Goal: Task Accomplishment & Management: Use online tool/utility

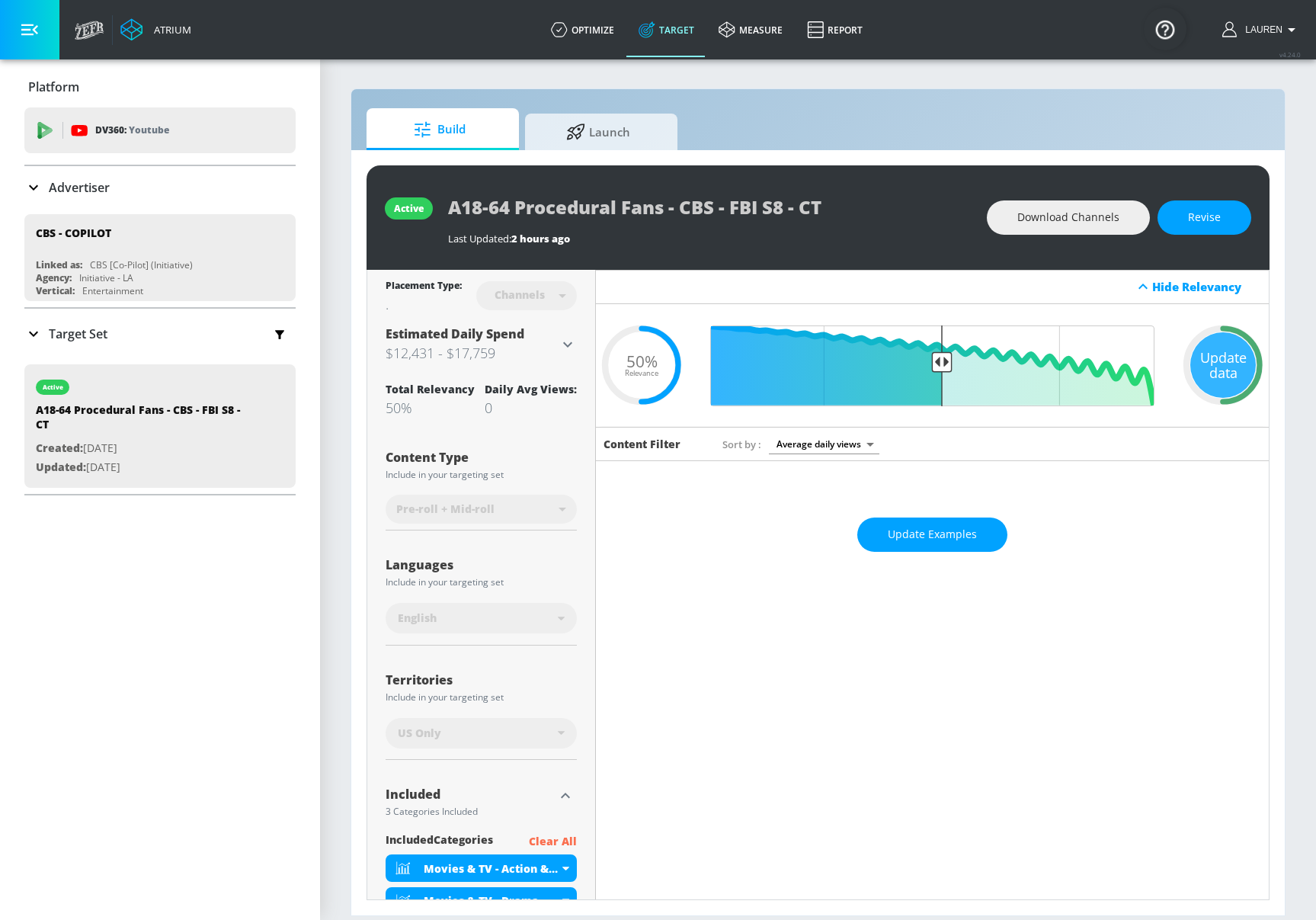
click at [575, 342] on icon at bounding box center [568, 344] width 18 height 18
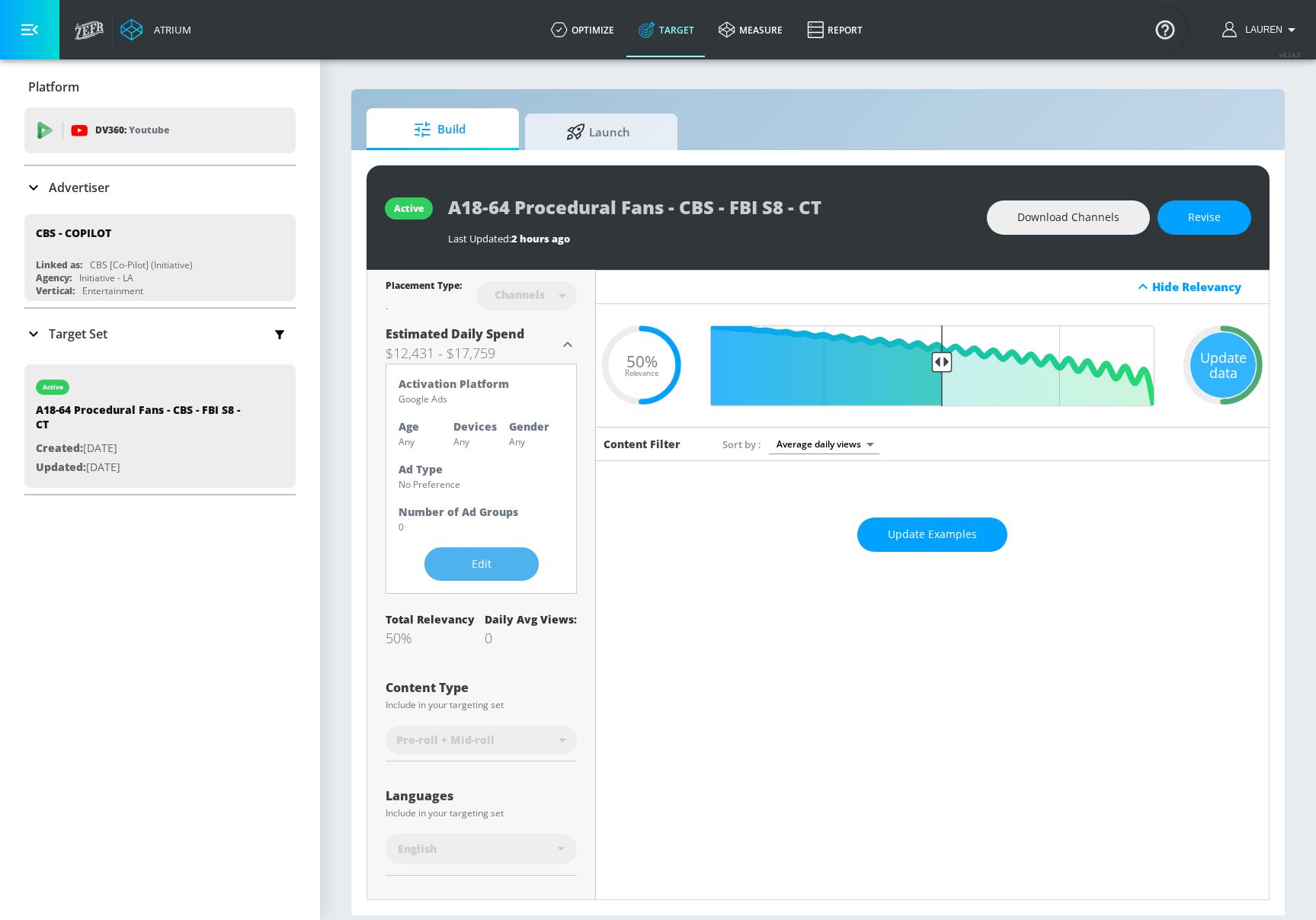
click at [468, 570] on span "Edit" at bounding box center [482, 563] width 54 height 19
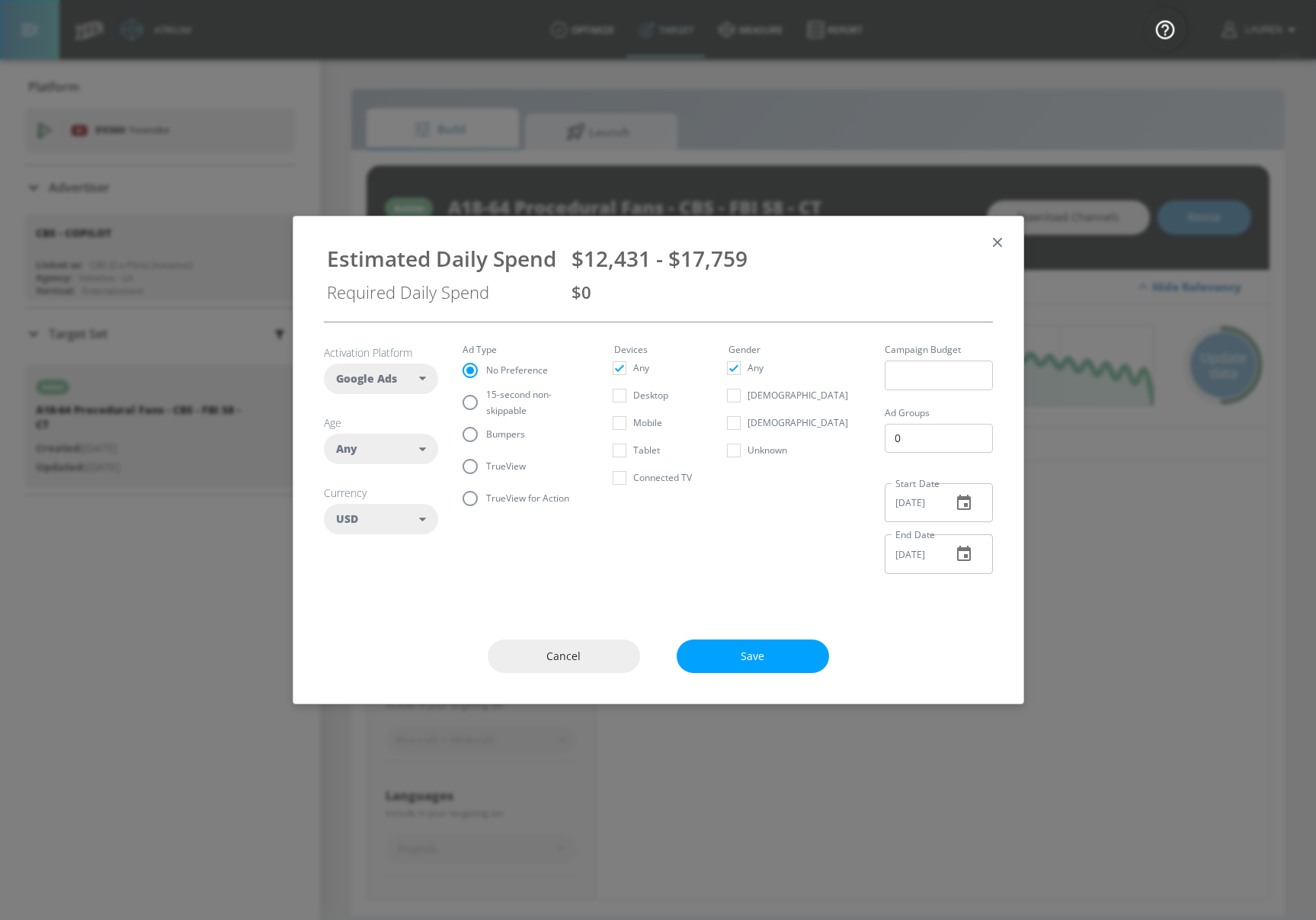
click at [479, 402] on input "15-second non-skippable" at bounding box center [470, 402] width 32 height 32
radio input "true"
radio input "false"
click at [375, 445] on div "Any" at bounding box center [378, 449] width 84 height 15
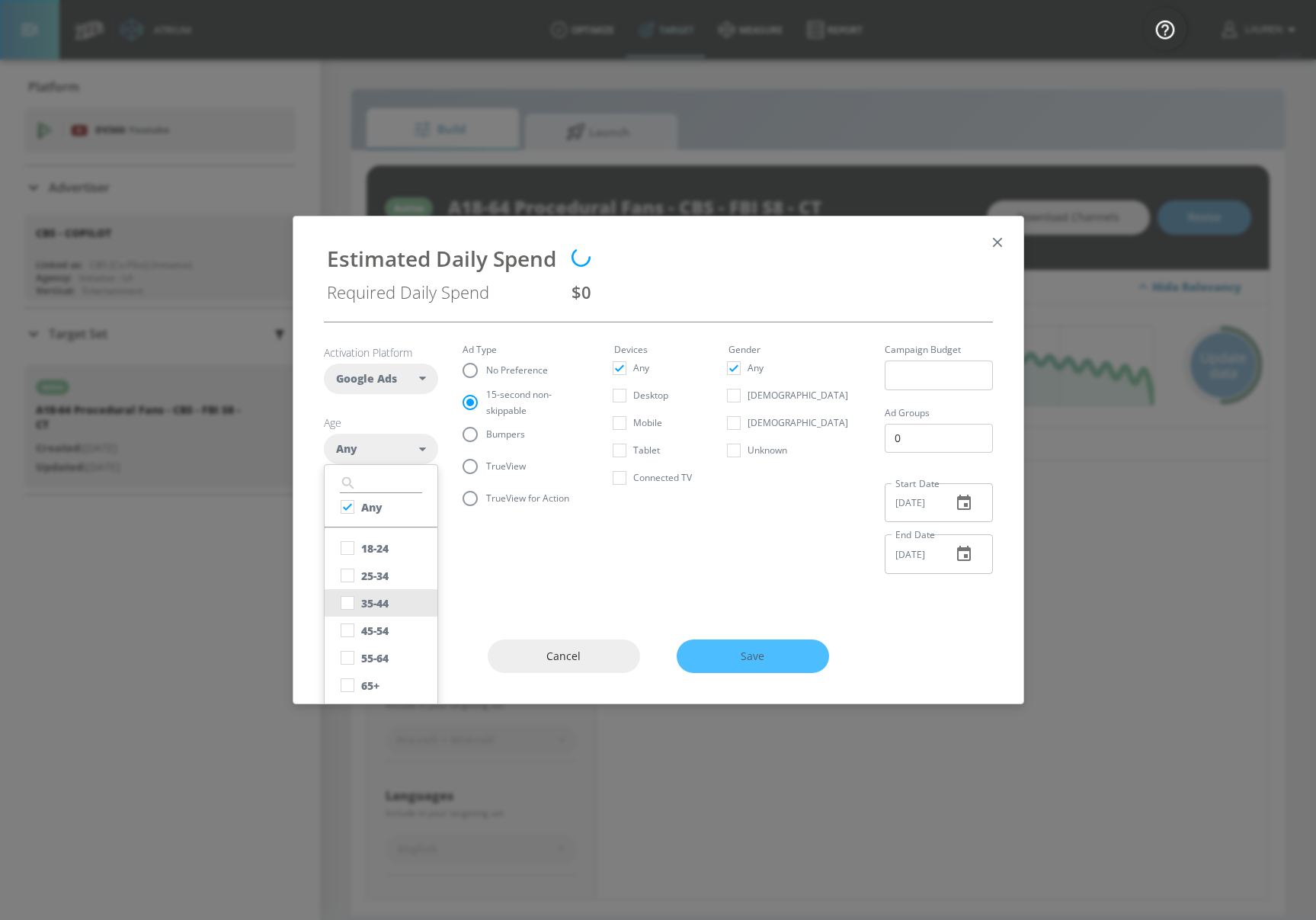
scroll to position [2, 0]
click at [345, 552] on input "checkbox" at bounding box center [348, 546] width 28 height 28
checkbox input "true"
checkbox input "false"
click at [345, 577] on input "checkbox" at bounding box center [348, 573] width 28 height 28
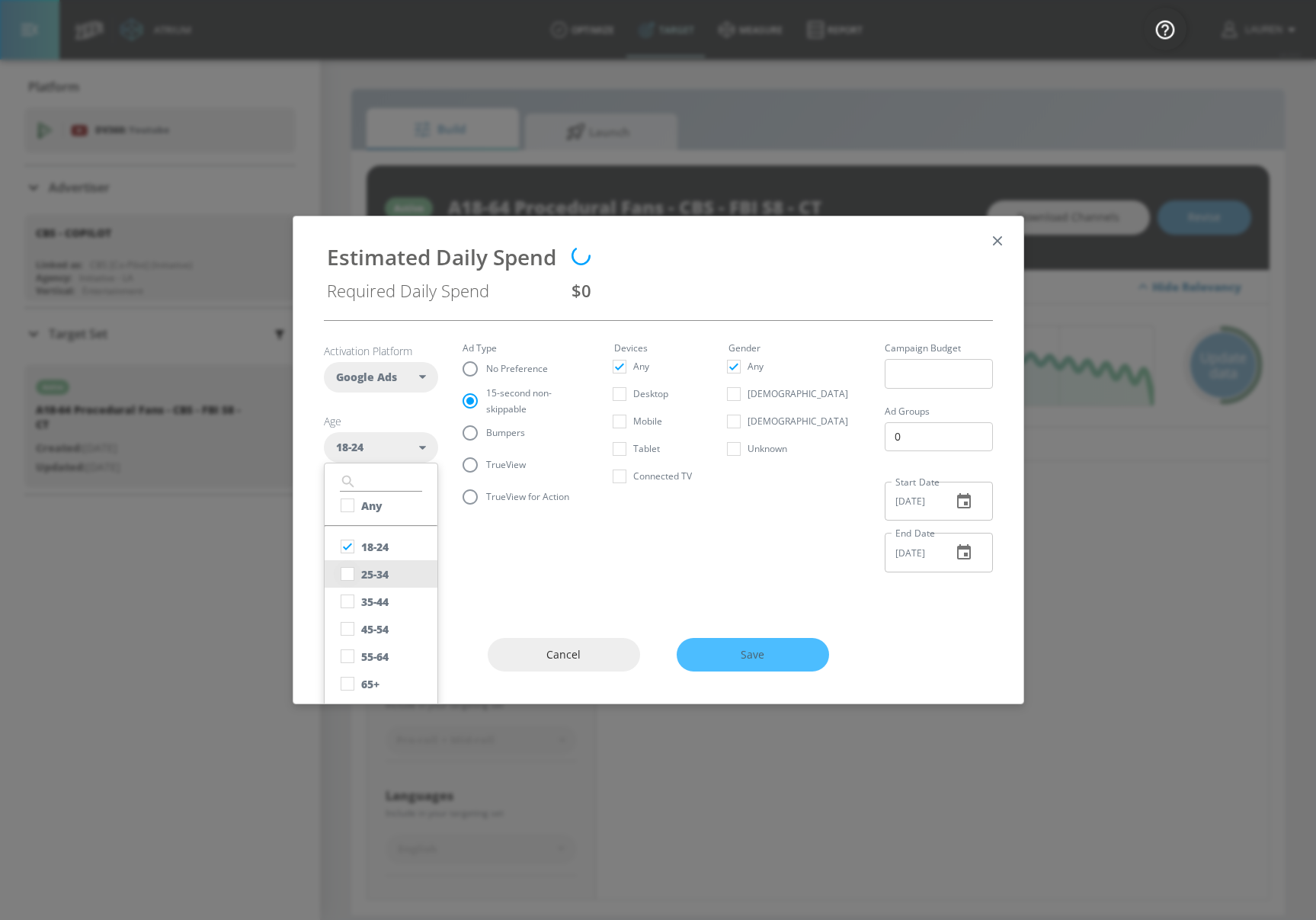
checkbox input "true"
click at [354, 606] on input "checkbox" at bounding box center [348, 601] width 28 height 28
checkbox input "true"
click at [352, 627] on input "checkbox" at bounding box center [348, 629] width 28 height 28
checkbox input "true"
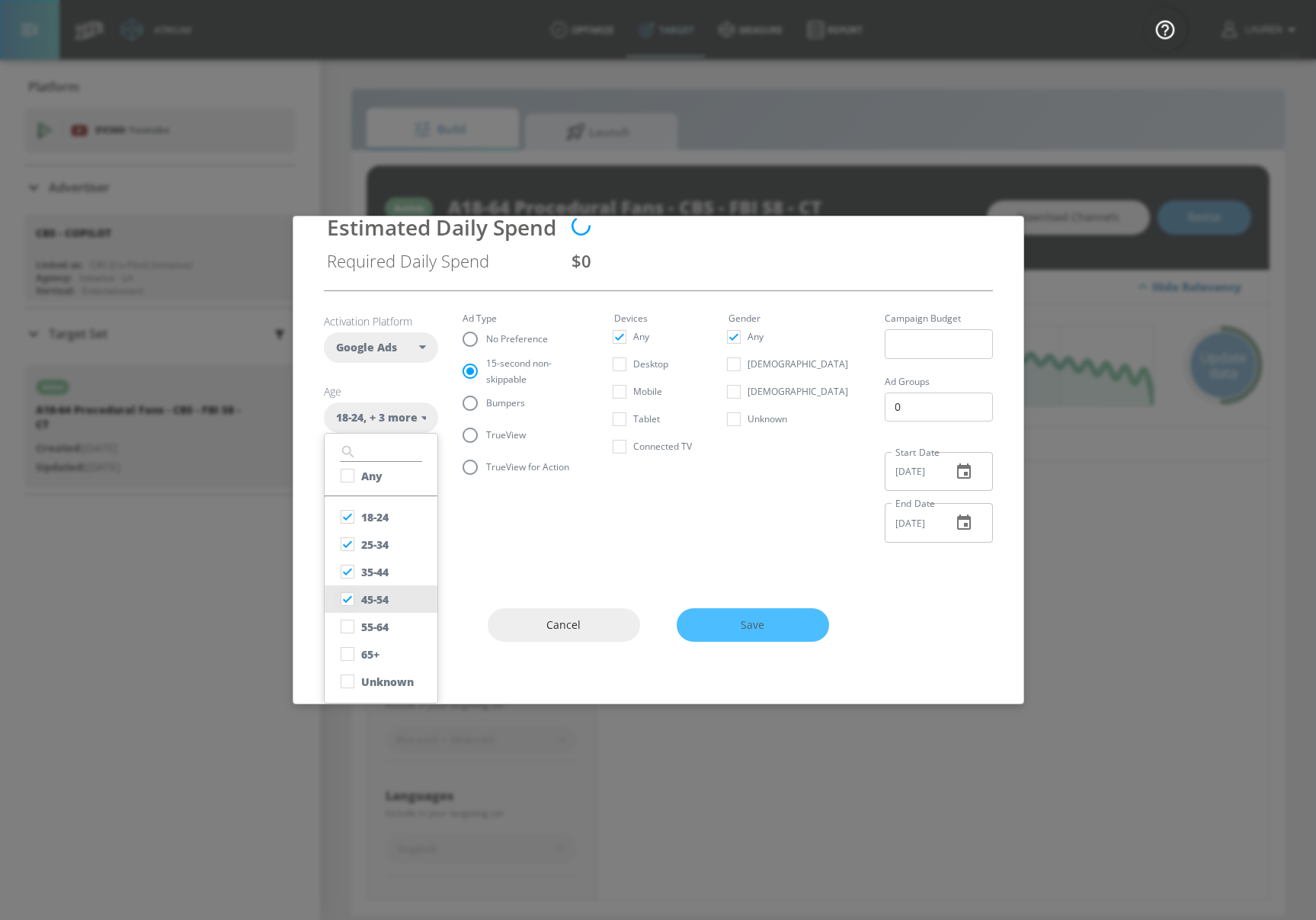
scroll to position [27, 0]
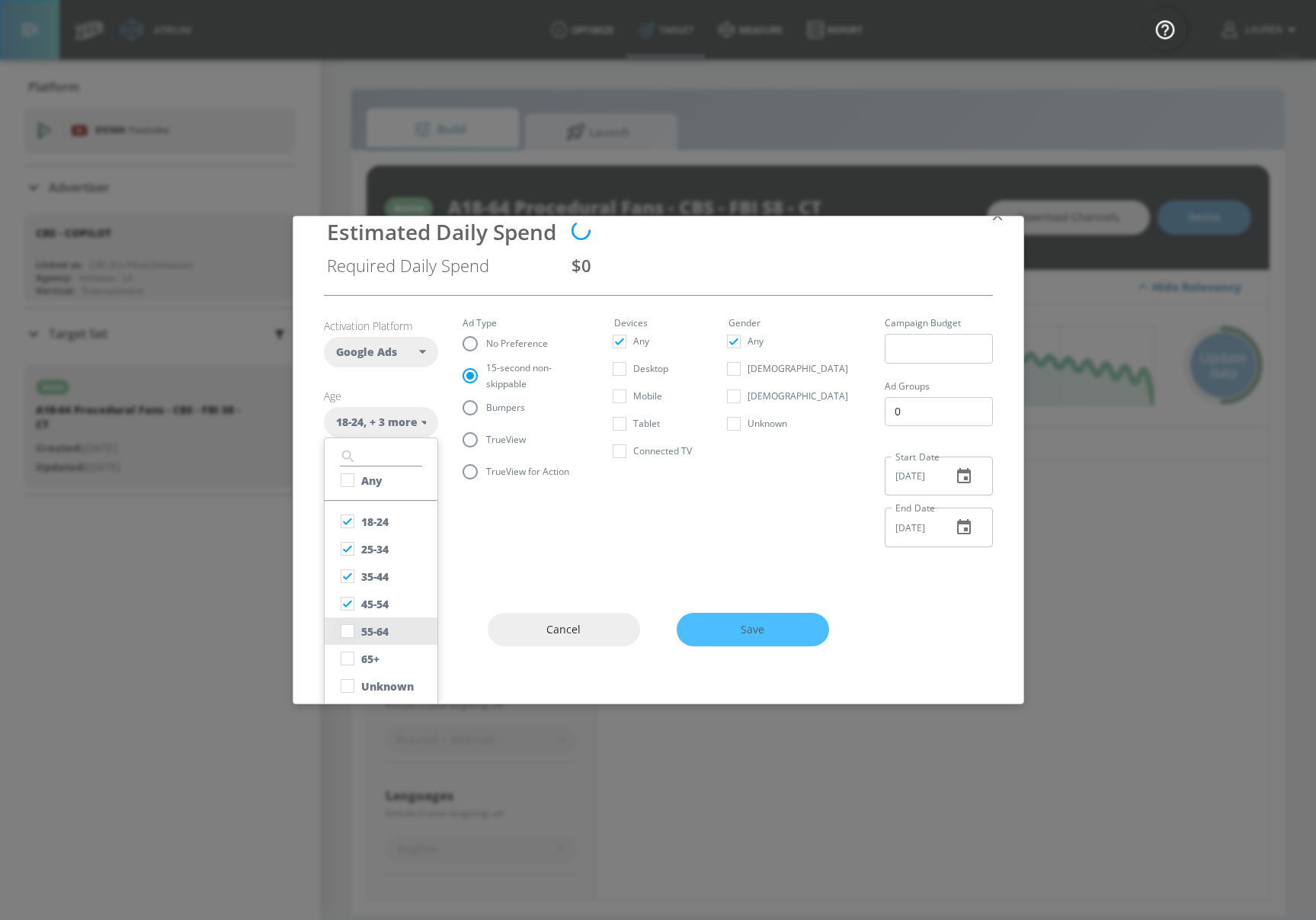
click at [350, 629] on input "checkbox" at bounding box center [348, 631] width 28 height 28
checkbox input "true"
click at [350, 667] on input "checkbox" at bounding box center [348, 658] width 28 height 28
click at [344, 658] on input "checkbox" at bounding box center [348, 658] width 28 height 28
checkbox input "false"
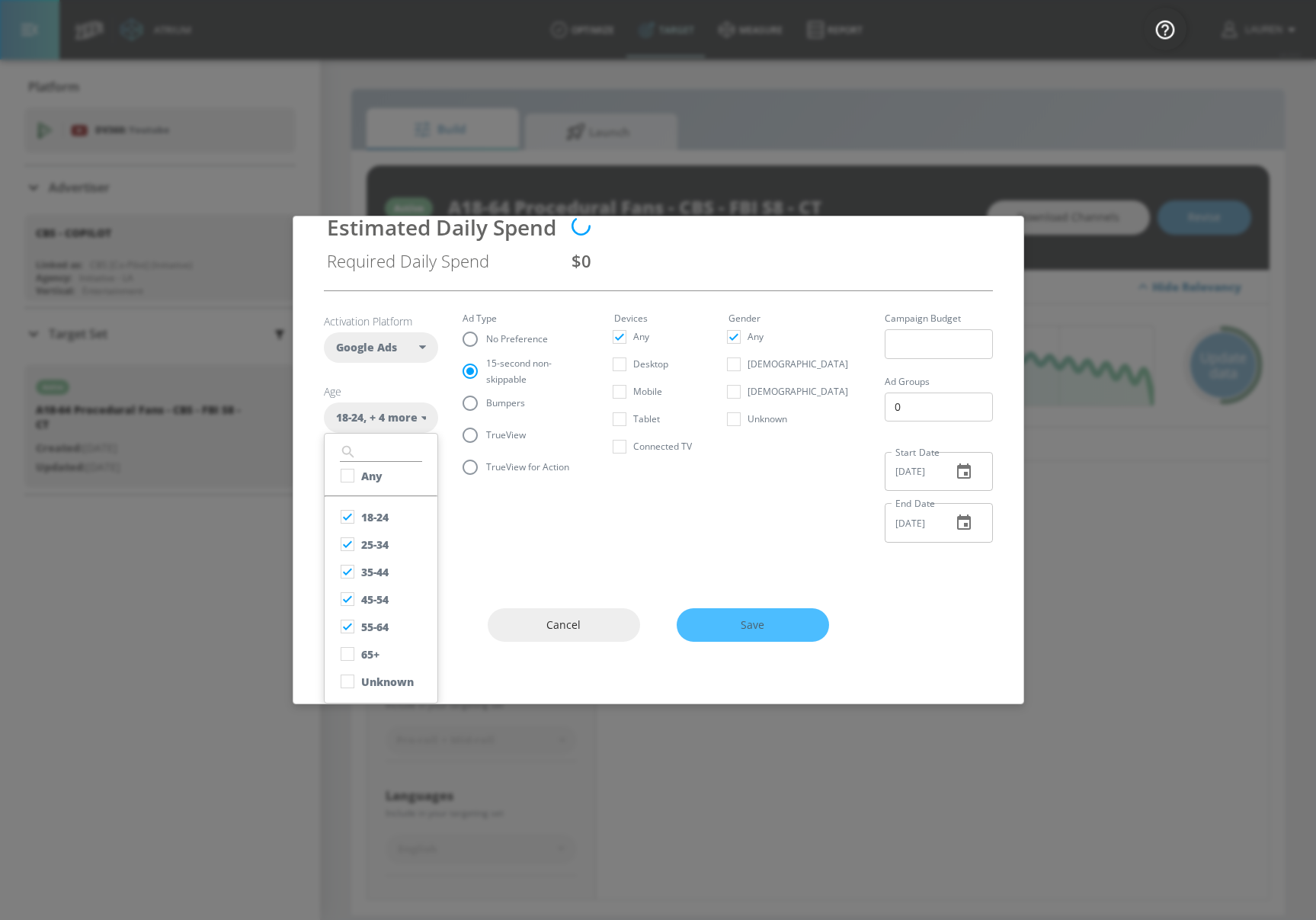
scroll to position [30, 0]
click at [346, 681] on input "checkbox" at bounding box center [348, 683] width 28 height 28
checkbox input "true"
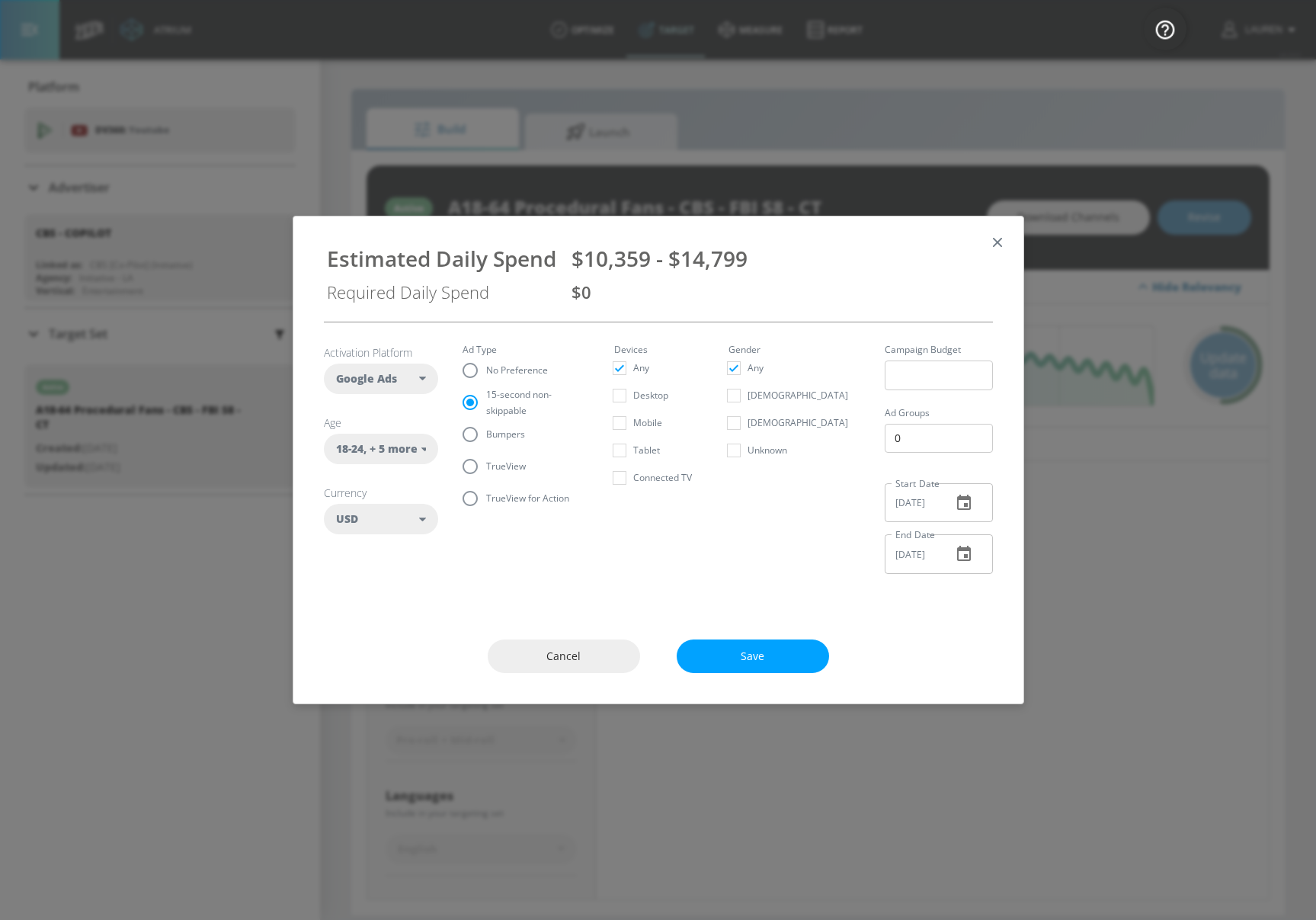
click at [486, 562] on div "Activation Platform Google Ads DV360 Google Ads Age 18-24 , + 5 more ​ Any 18-2…" at bounding box center [658, 465] width 730 height 288
copy span "$10,359 - $14,799"
drag, startPoint x: 574, startPoint y: 254, endPoint x: 752, endPoint y: 255, distance: 178.0
click at [752, 257] on div "$10,359 - $14,799" at bounding box center [780, 258] width 418 height 29
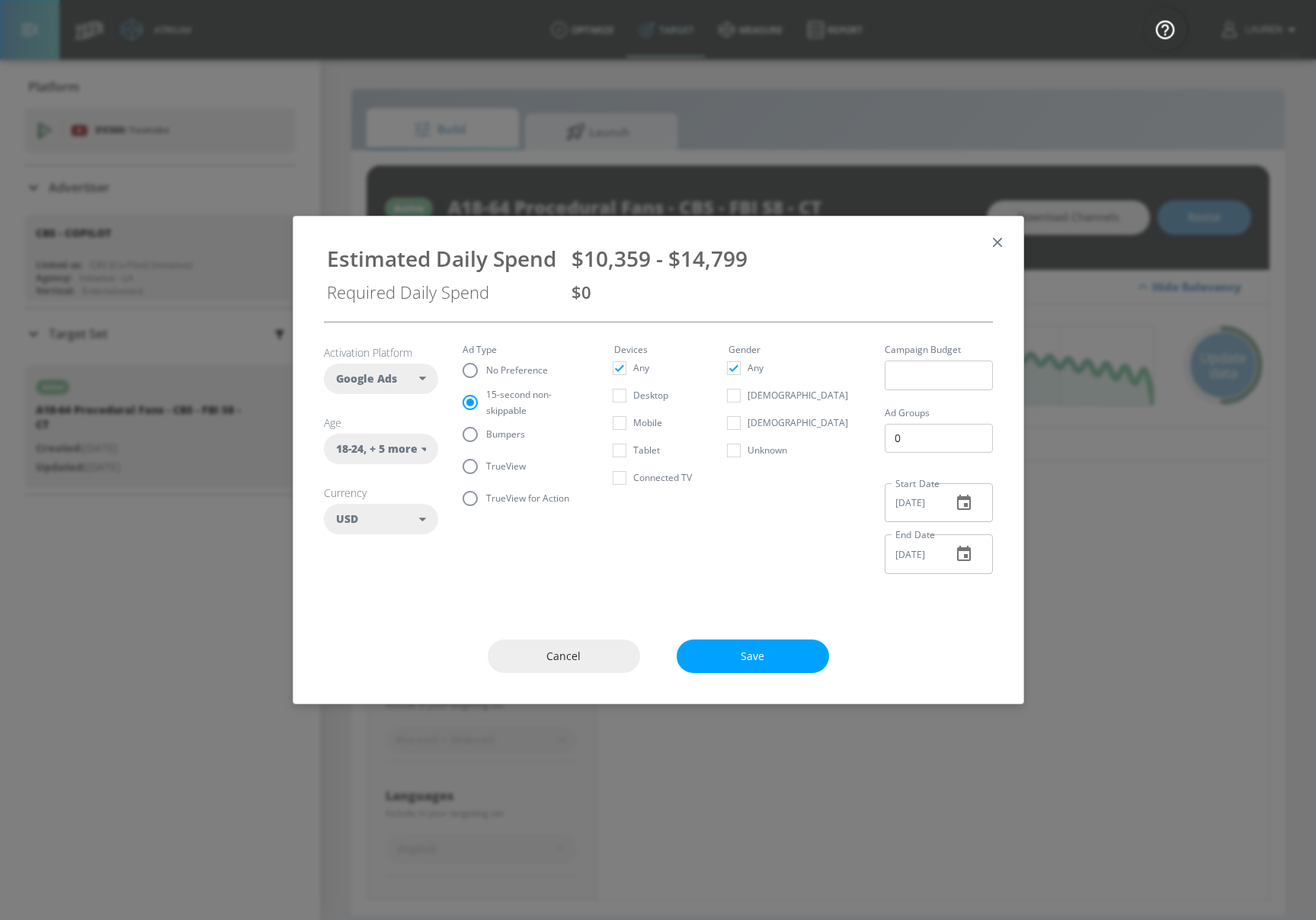
click at [328, 264] on div "Estimated Daily Spend" at bounding box center [442, 258] width 229 height 29
drag, startPoint x: 324, startPoint y: 263, endPoint x: 850, endPoint y: 262, distance: 526.0
click at [851, 262] on div "Estimated Daily Spend $10,359 - $14,799 Required Daily Spend $0" at bounding box center [658, 269] width 693 height 81
copy div "Estimated Daily Spend $10,359 - $14,799"
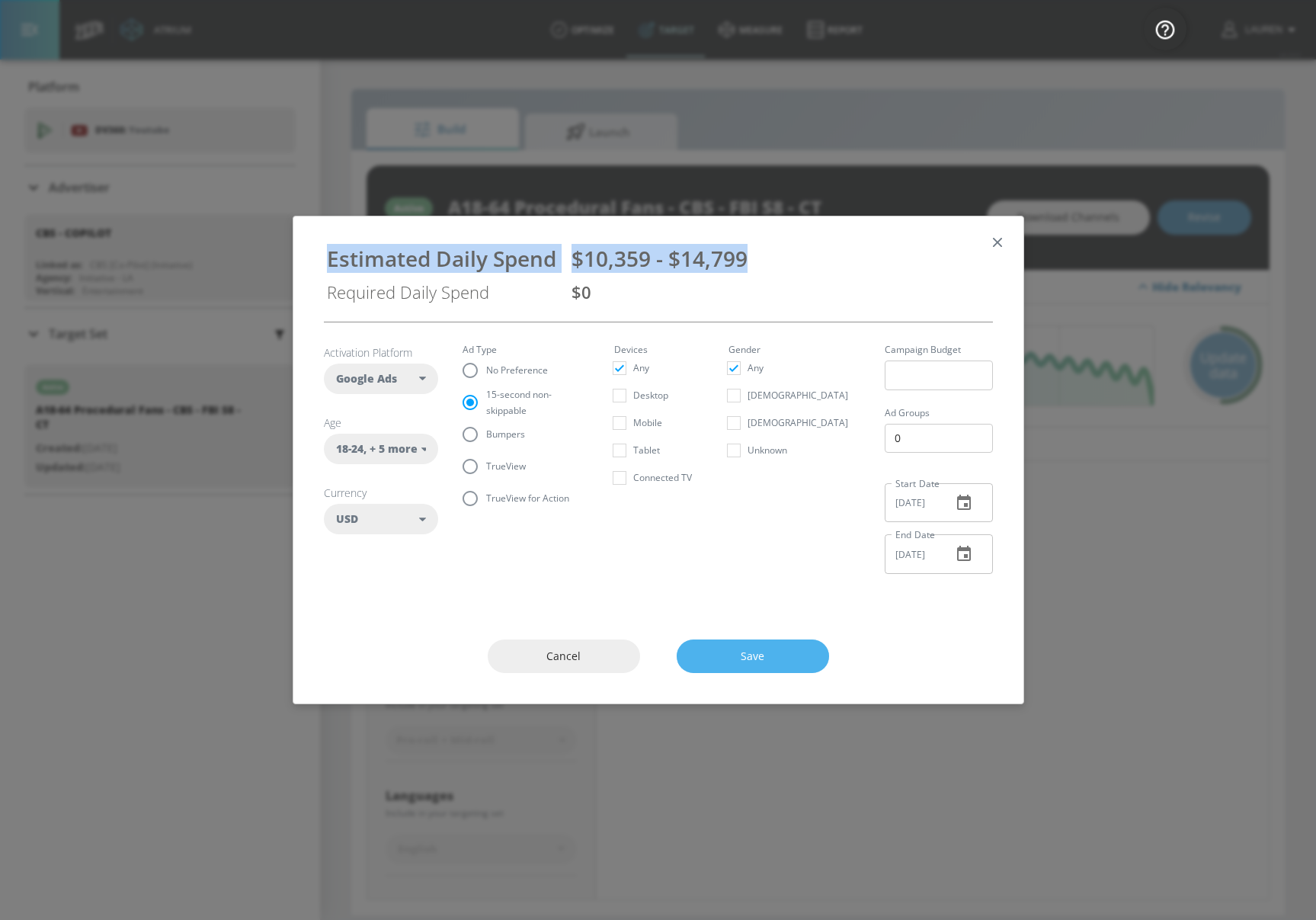
click at [752, 659] on span "Save" at bounding box center [753, 656] width 91 height 19
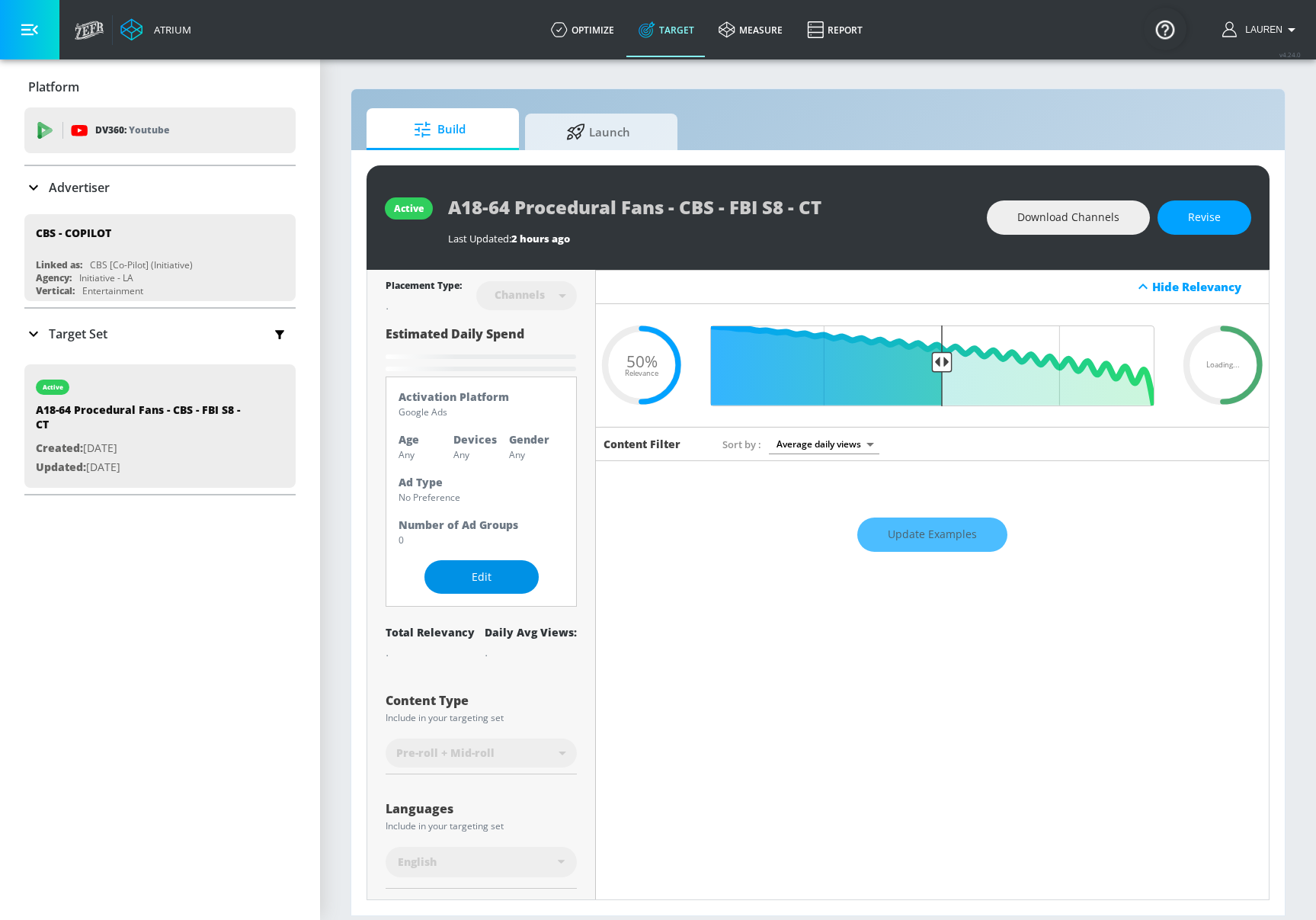
click at [491, 577] on span "Edit" at bounding box center [482, 577] width 54 height 19
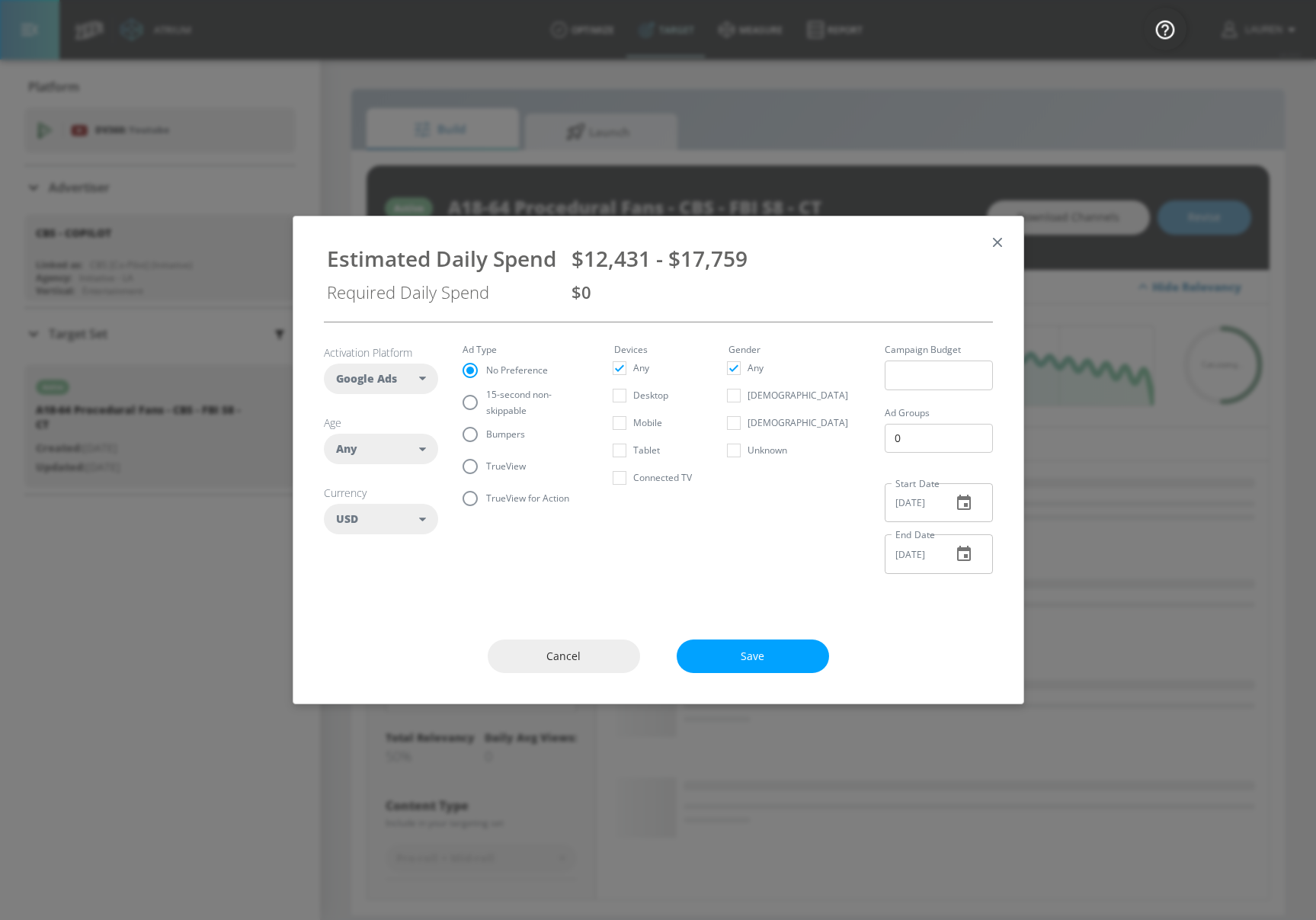
click at [467, 466] on input "TrueView" at bounding box center [470, 467] width 32 height 32
radio input "true"
radio input "false"
click at [418, 442] on div "Any" at bounding box center [378, 449] width 84 height 15
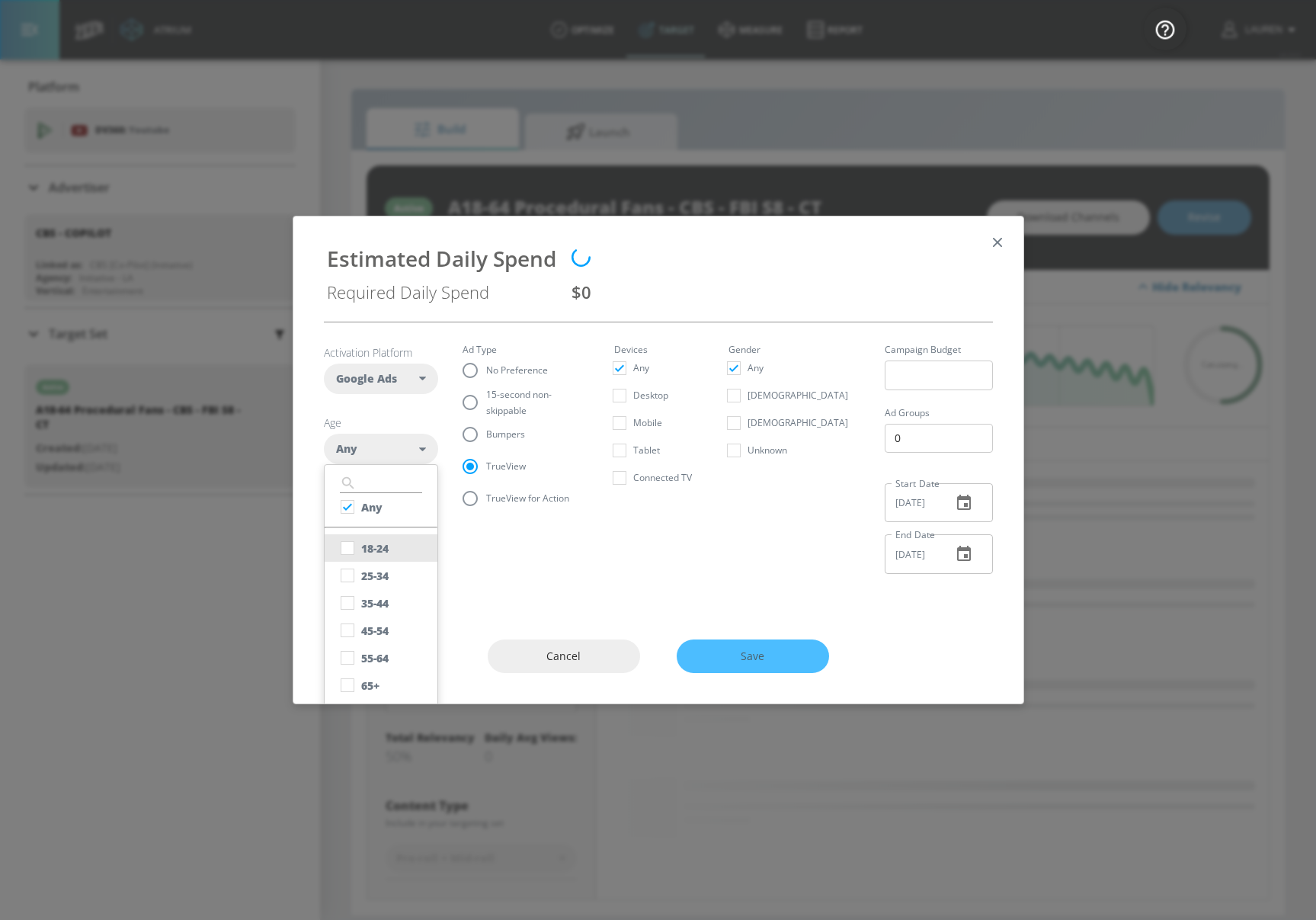
click at [380, 542] on div "18-24" at bounding box center [374, 548] width 28 height 14
checkbox input "false"
checkbox input "true"
click at [376, 569] on div "25-34" at bounding box center [374, 576] width 28 height 14
checkbox input "true"
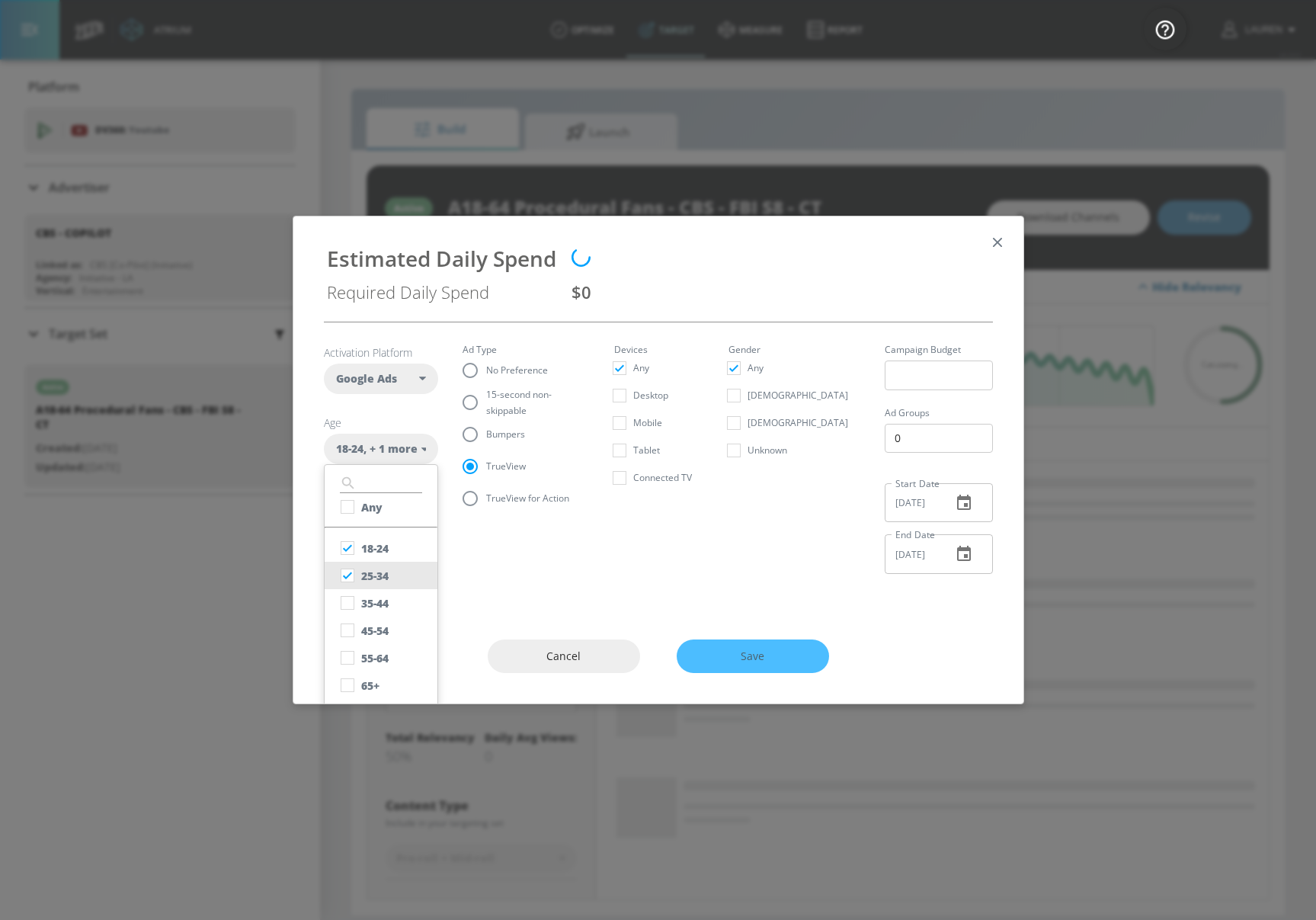
scroll to position [31, 0]
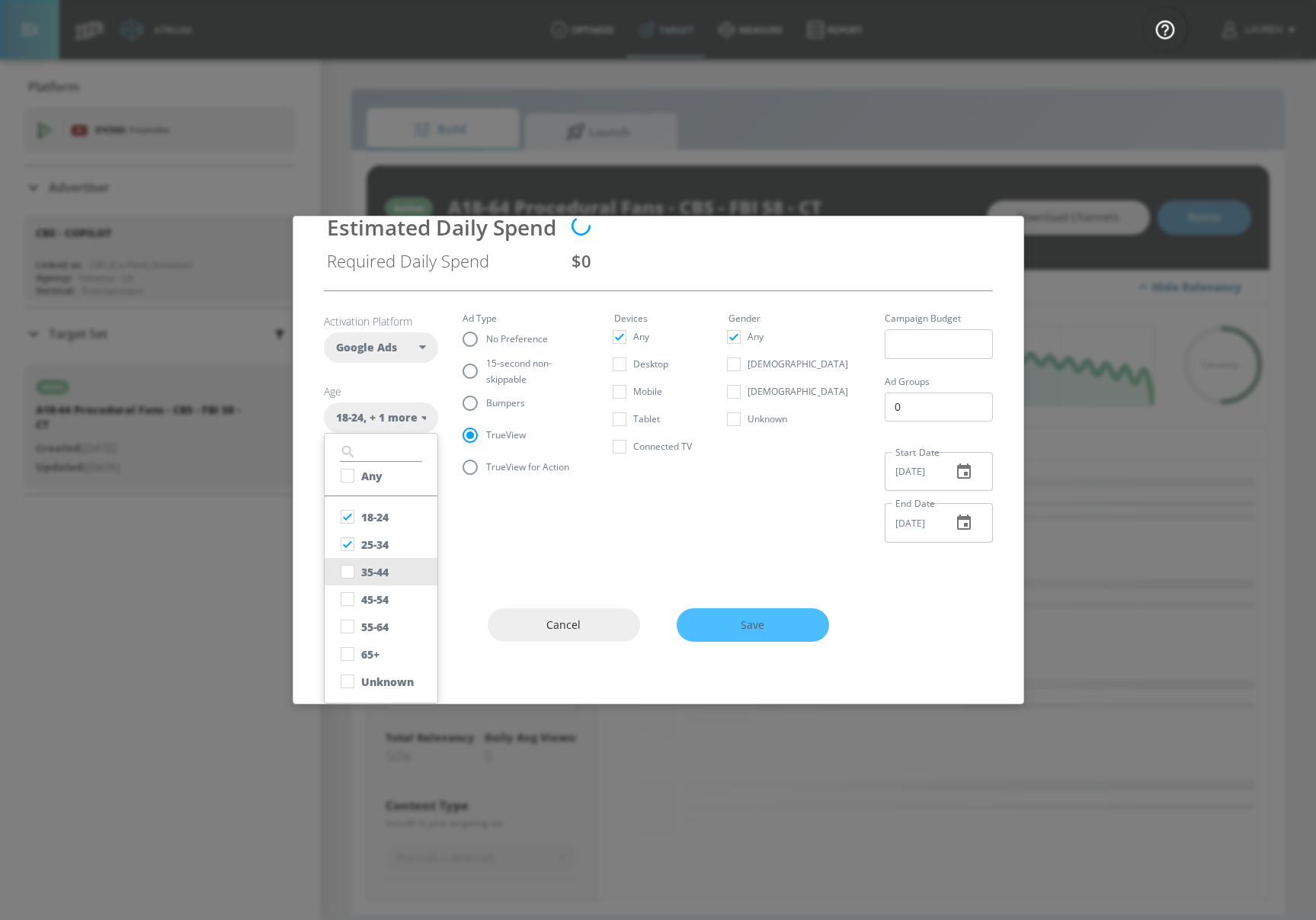
click at [375, 567] on div "35-44" at bounding box center [374, 572] width 28 height 14
checkbox input "true"
click at [374, 600] on div "45-54" at bounding box center [374, 599] width 28 height 14
checkbox input "true"
click at [374, 624] on div "55-64" at bounding box center [374, 627] width 28 height 14
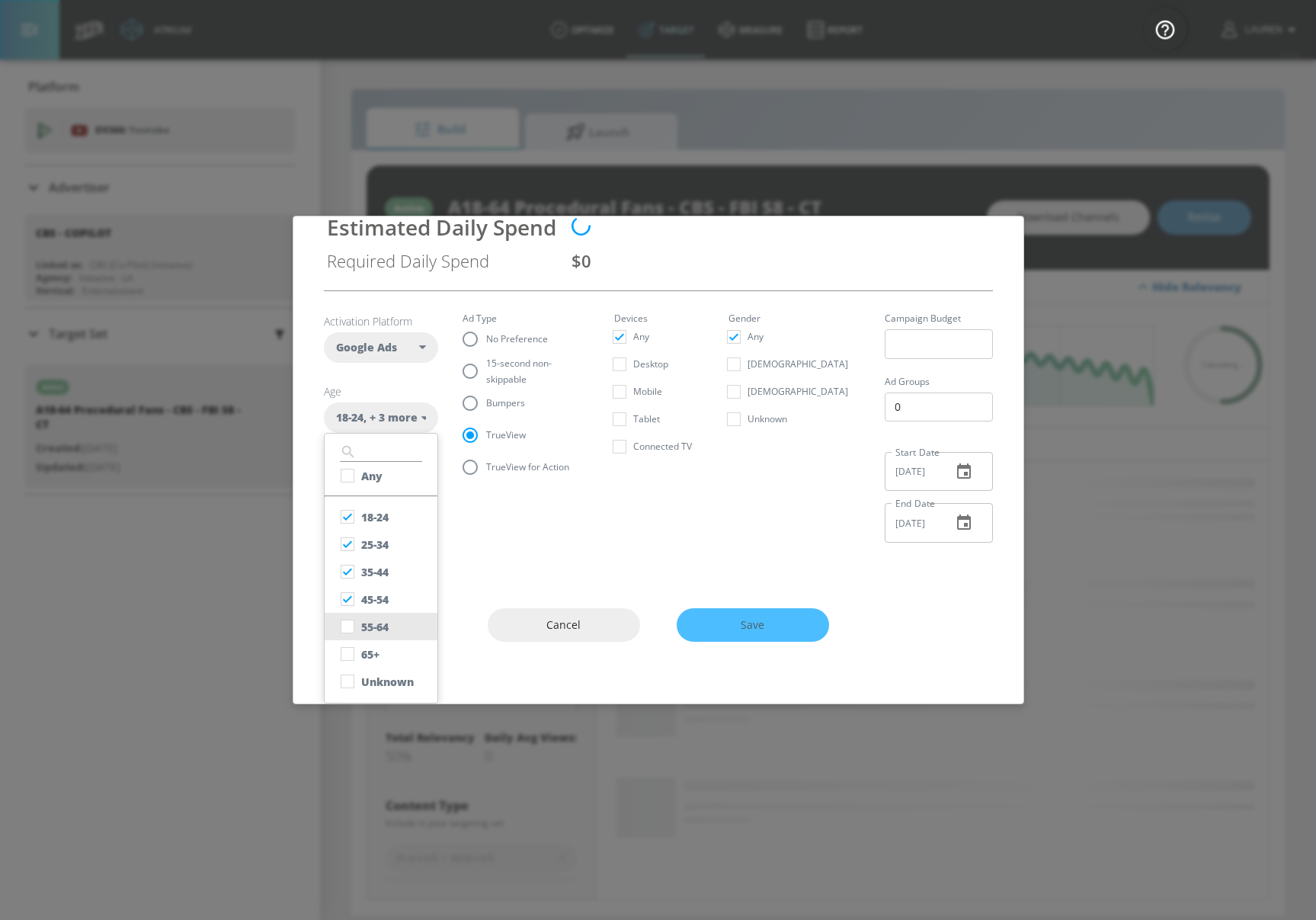
checkbox input "true"
click at [365, 682] on div "Unknown" at bounding box center [387, 682] width 53 height 14
checkbox input "true"
click at [659, 519] on section "Activation Platform Google Ads DV360 Google Ads Age 18-24 , + 5 more ​ Any 18-2…" at bounding box center [658, 423] width 669 height 263
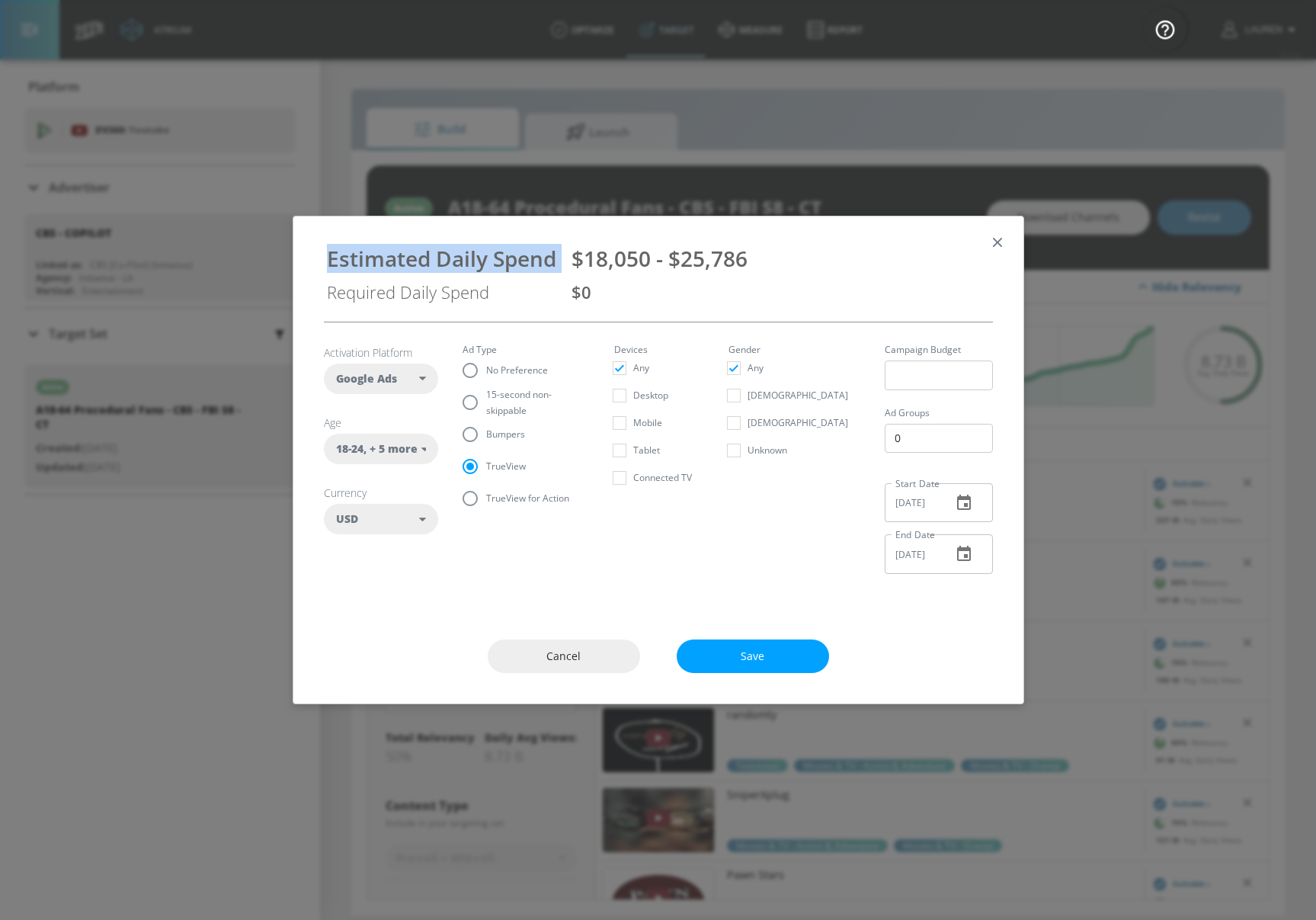
drag, startPoint x: 754, startPoint y: 258, endPoint x: 279, endPoint y: 262, distance: 475.0
click at [279, 262] on div "Estimated Daily Spend $18,050 - $25,786 Required Daily Spend $0 Activation Plat…" at bounding box center [658, 460] width 1316 height 920
copy div "Estimated Daily Spend $18,050 - $25,786"
drag, startPoint x: 759, startPoint y: 259, endPoint x: 320, endPoint y: 263, distance: 439.0
click at [320, 263] on div "Estimated Daily Spend $18,050 - $25,786 Required Daily Spend $0" at bounding box center [658, 269] width 693 height 81
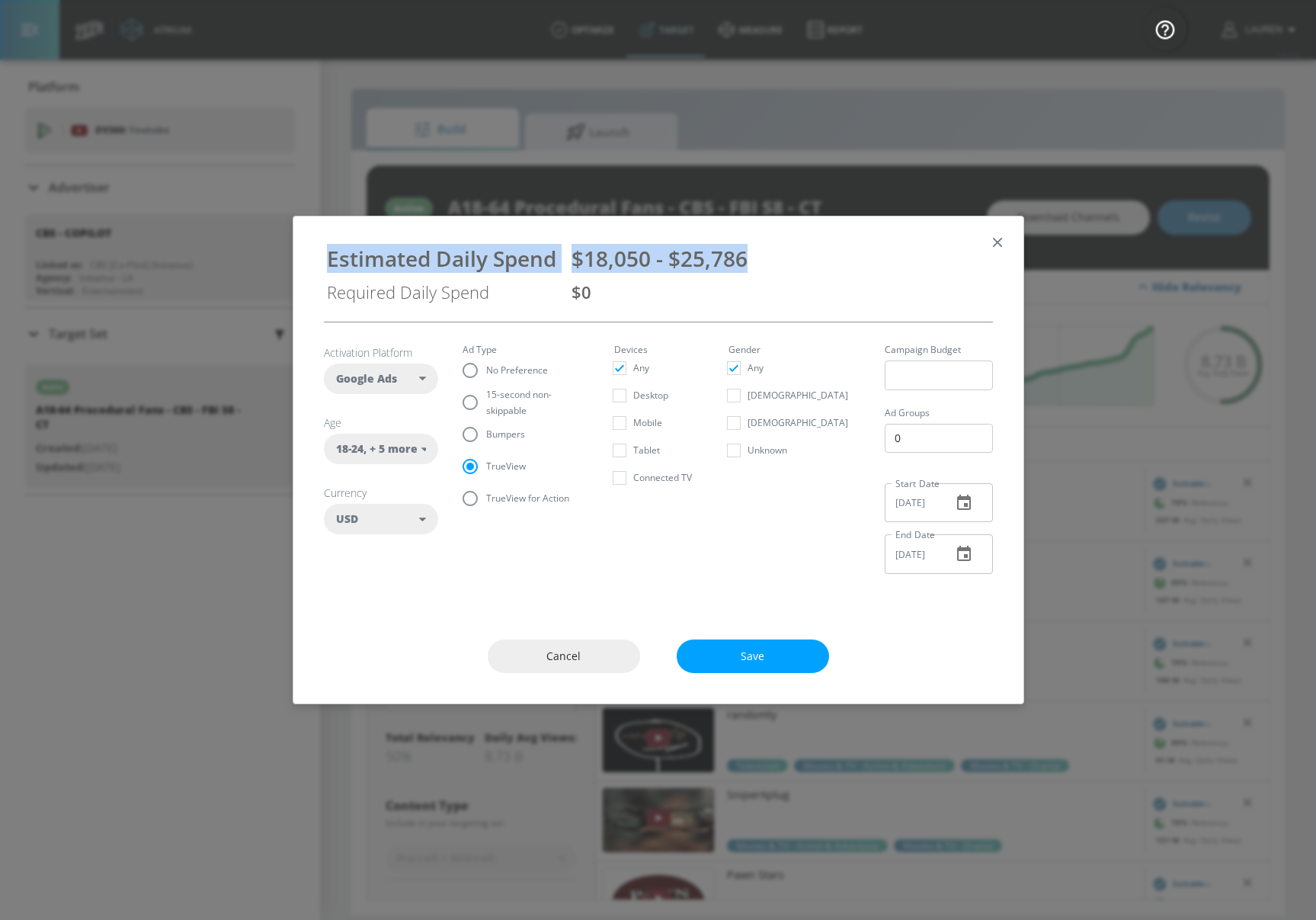
click at [602, 661] on span "Cancel" at bounding box center [564, 656] width 91 height 19
click at [598, 661] on div "Kurtis Conner Television" at bounding box center [870, 660] width 549 height 80
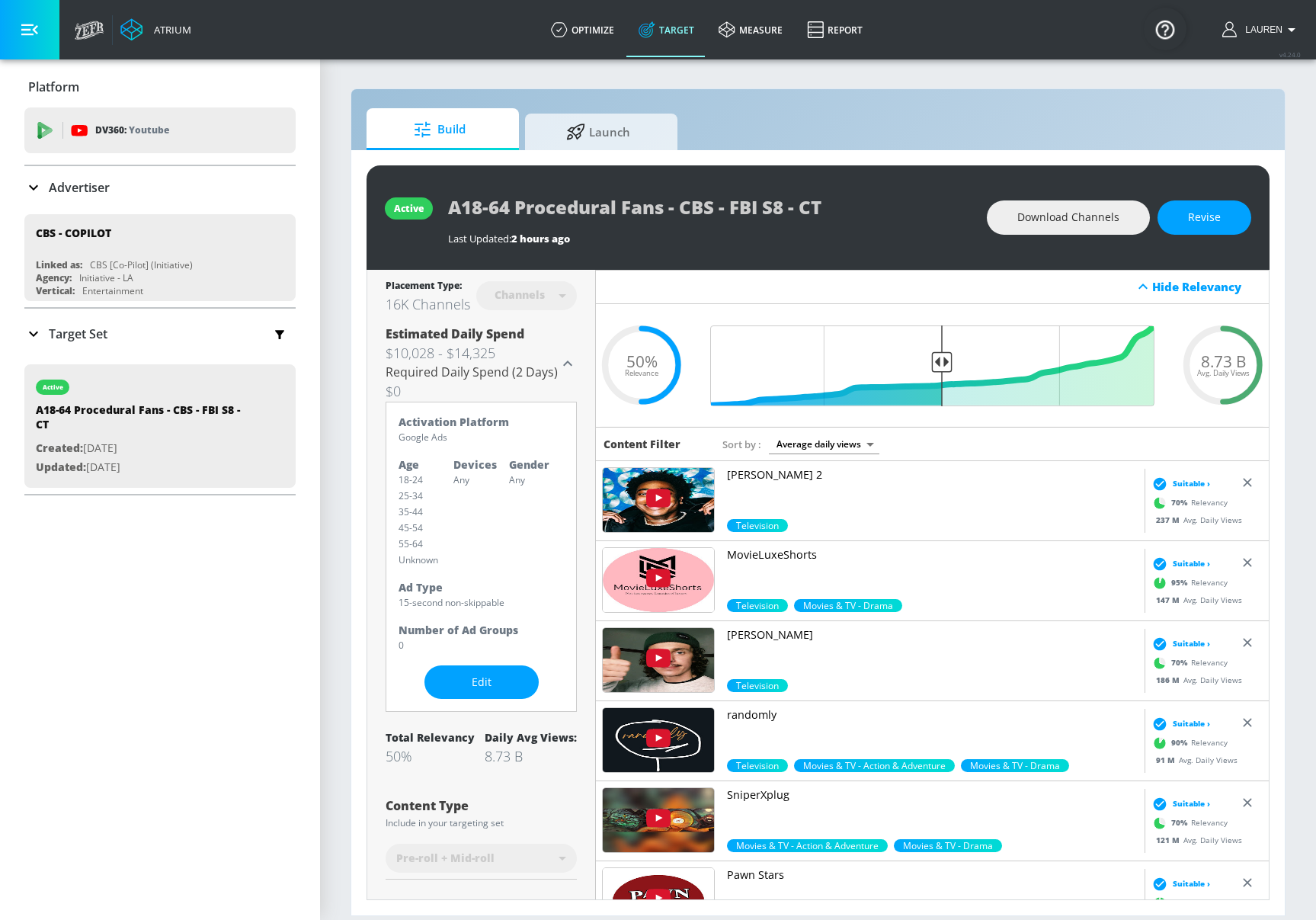
click at [646, 132] on span "Launch" at bounding box center [598, 129] width 116 height 37
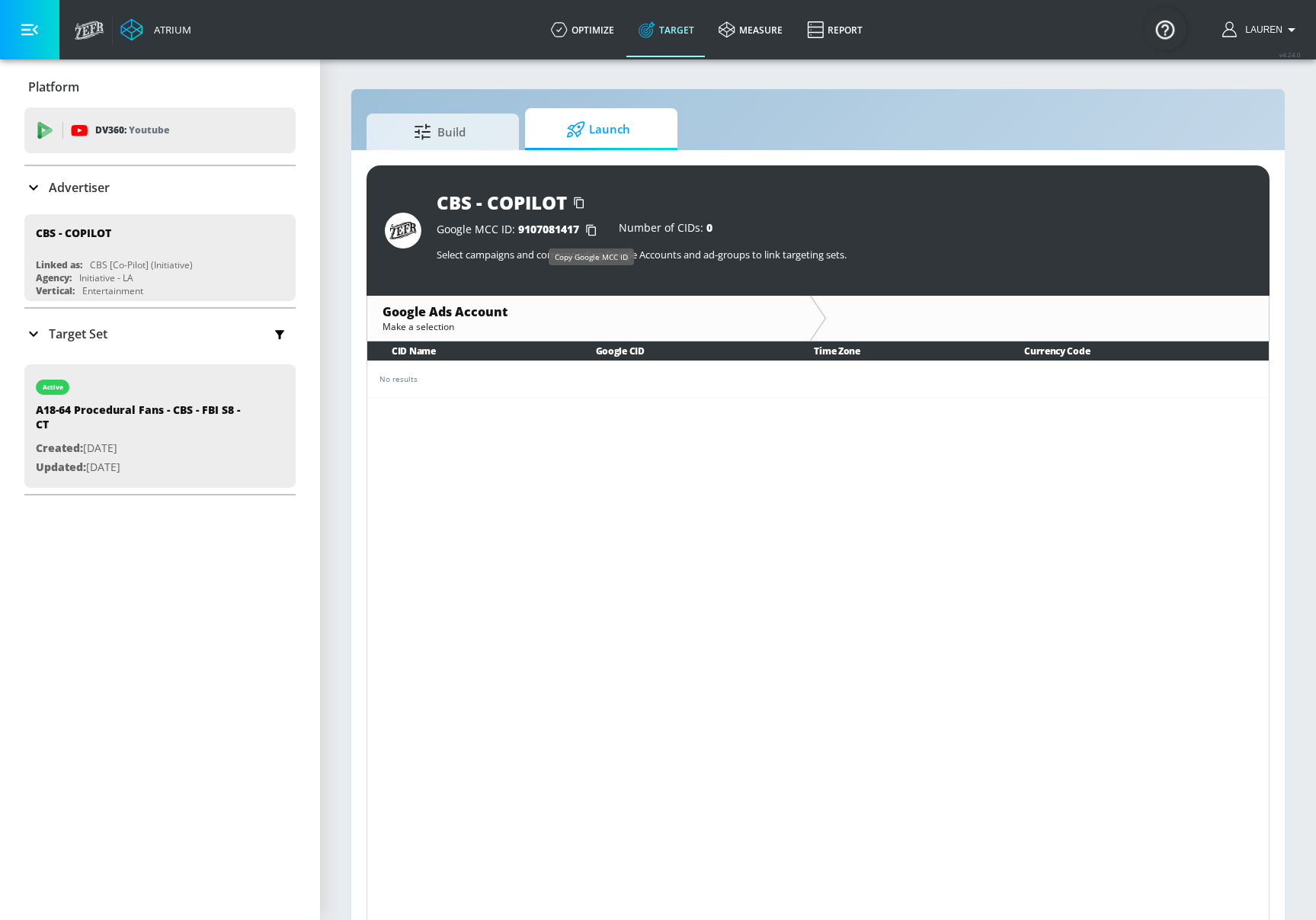
click at [590, 227] on icon "button" at bounding box center [590, 230] width 10 height 12
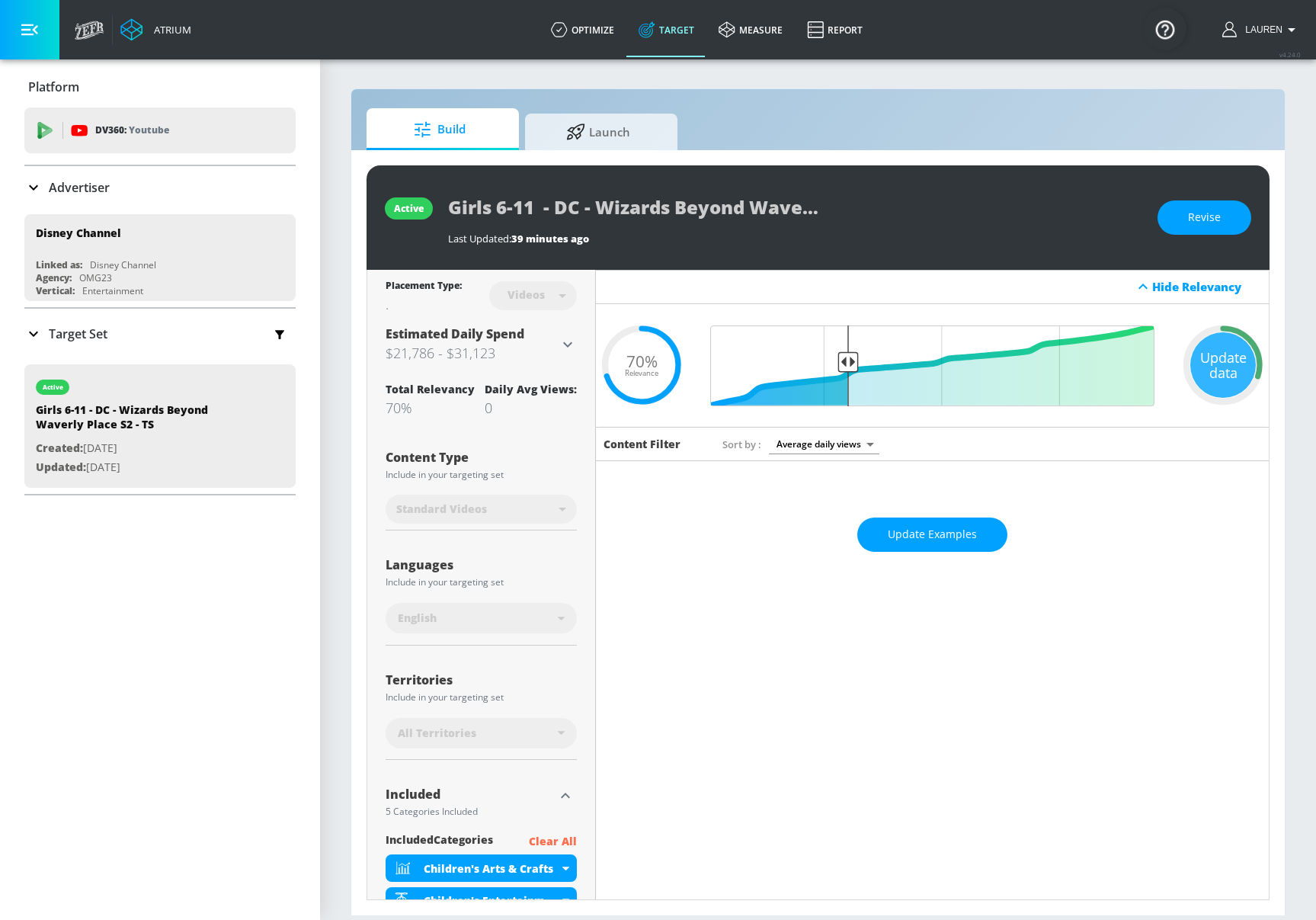
click at [575, 343] on icon at bounding box center [568, 344] width 18 height 18
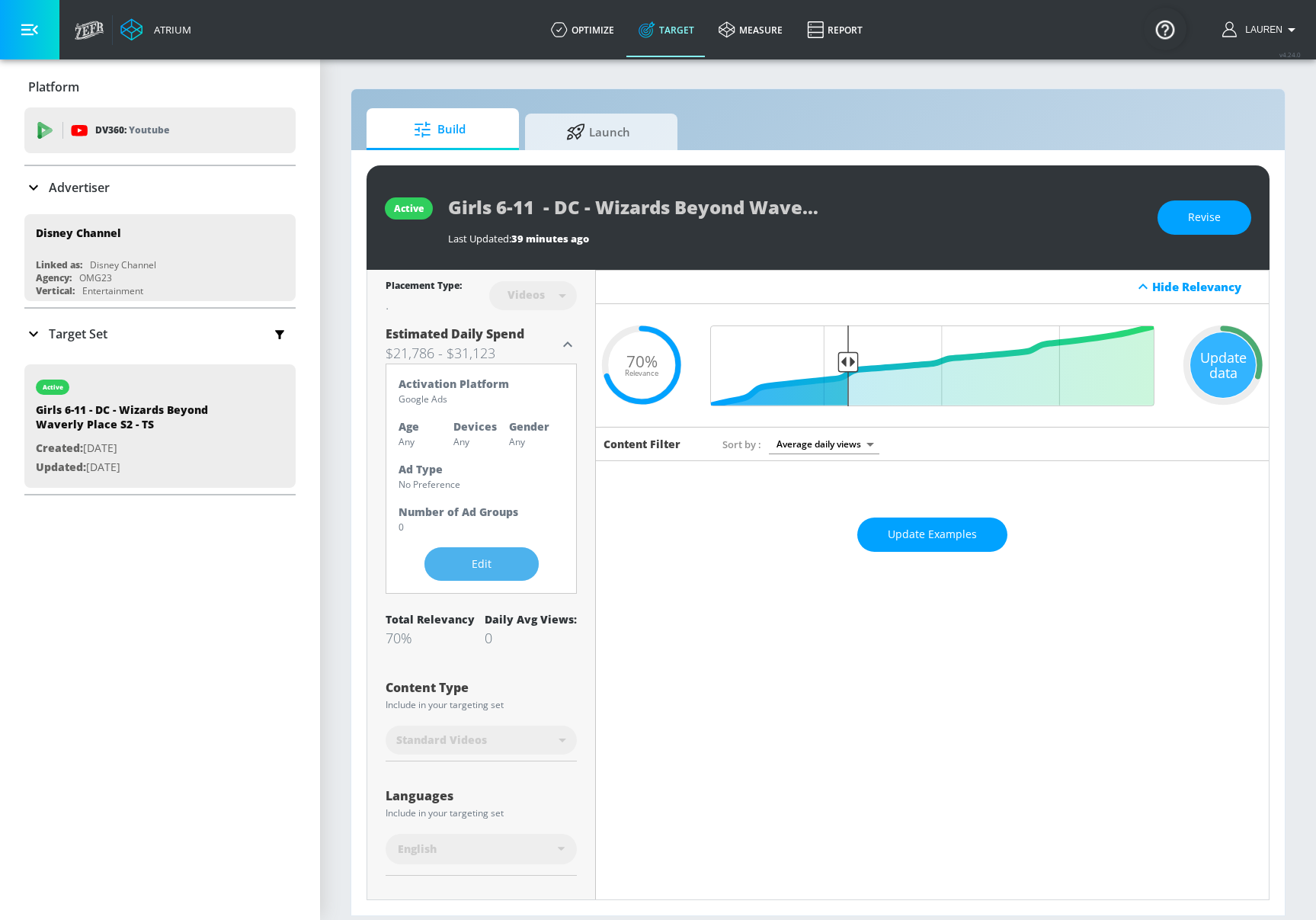
click at [467, 561] on span "Edit" at bounding box center [482, 563] width 54 height 19
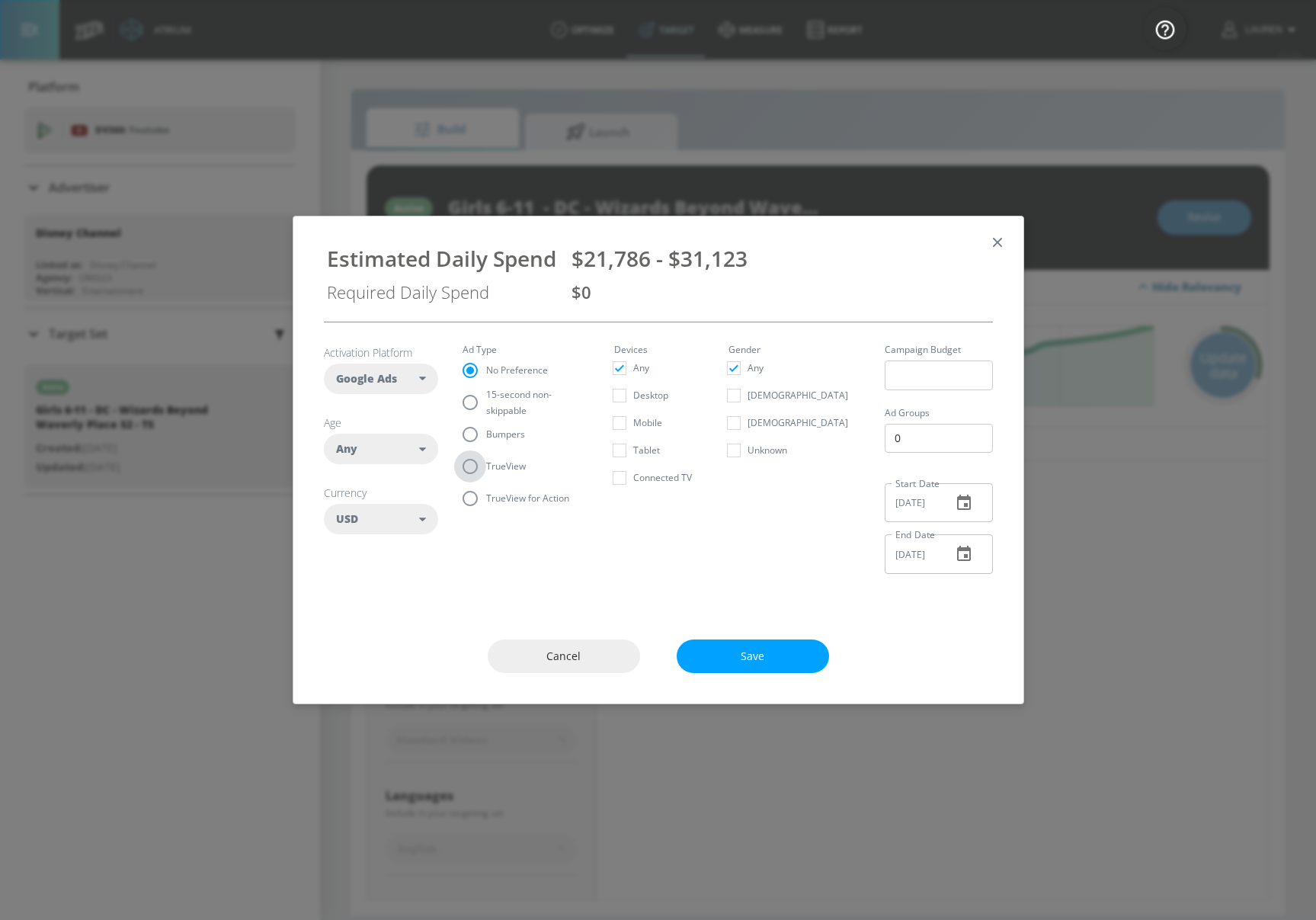
click at [476, 462] on input "TrueView" at bounding box center [470, 467] width 32 height 32
radio input "true"
radio input "false"
click at [902, 366] on input "number" at bounding box center [939, 374] width 108 height 30
type input "100000"
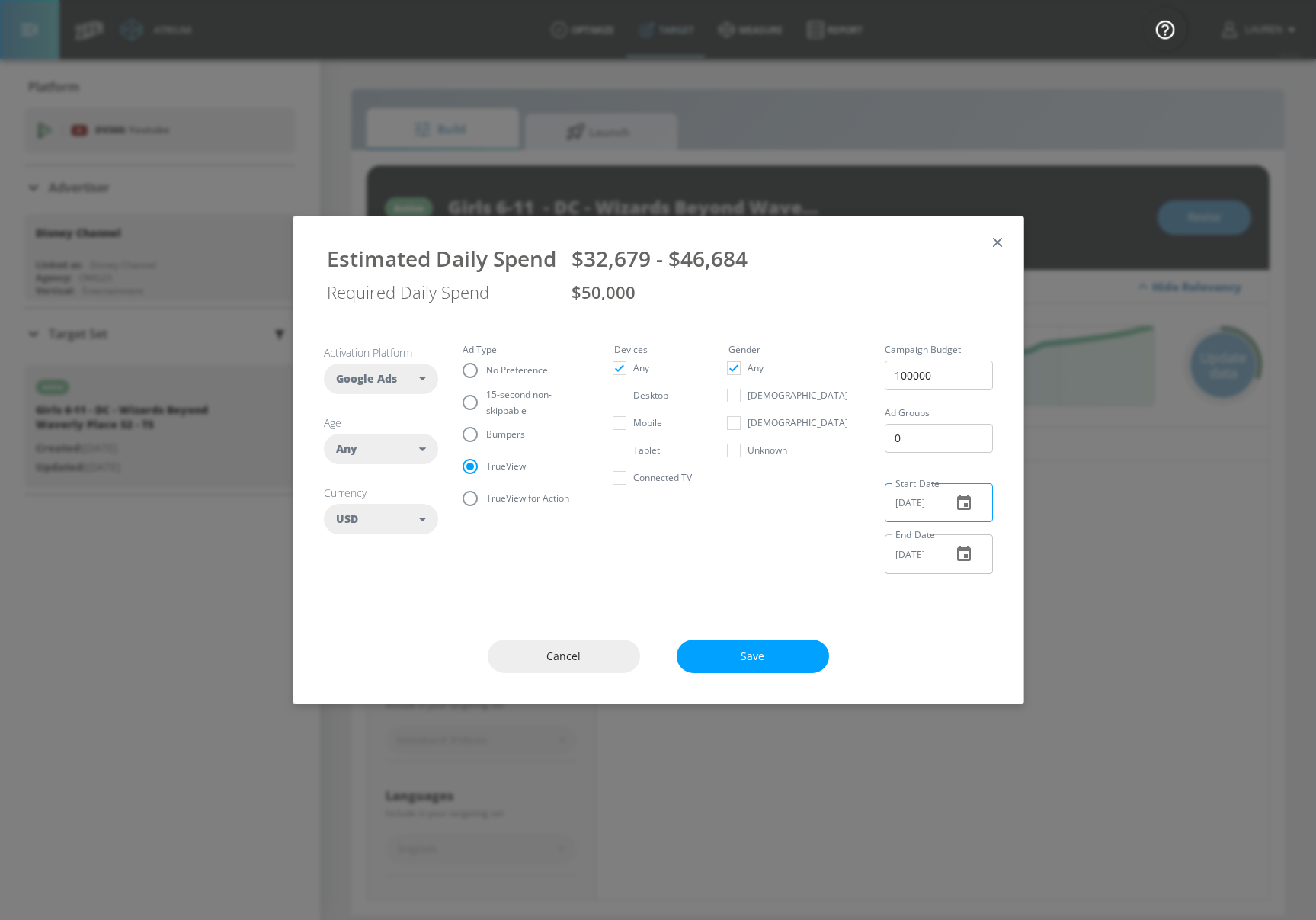
drag, startPoint x: 912, startPoint y: 502, endPoint x: 718, endPoint y: 501, distance: 194.0
click at [718, 501] on section "Activation Platform Google Ads DV360 Google Ads Age Any ​ Any [PHONE_NUMBER] [P…" at bounding box center [658, 454] width 669 height 263
type input "9_/__/____"
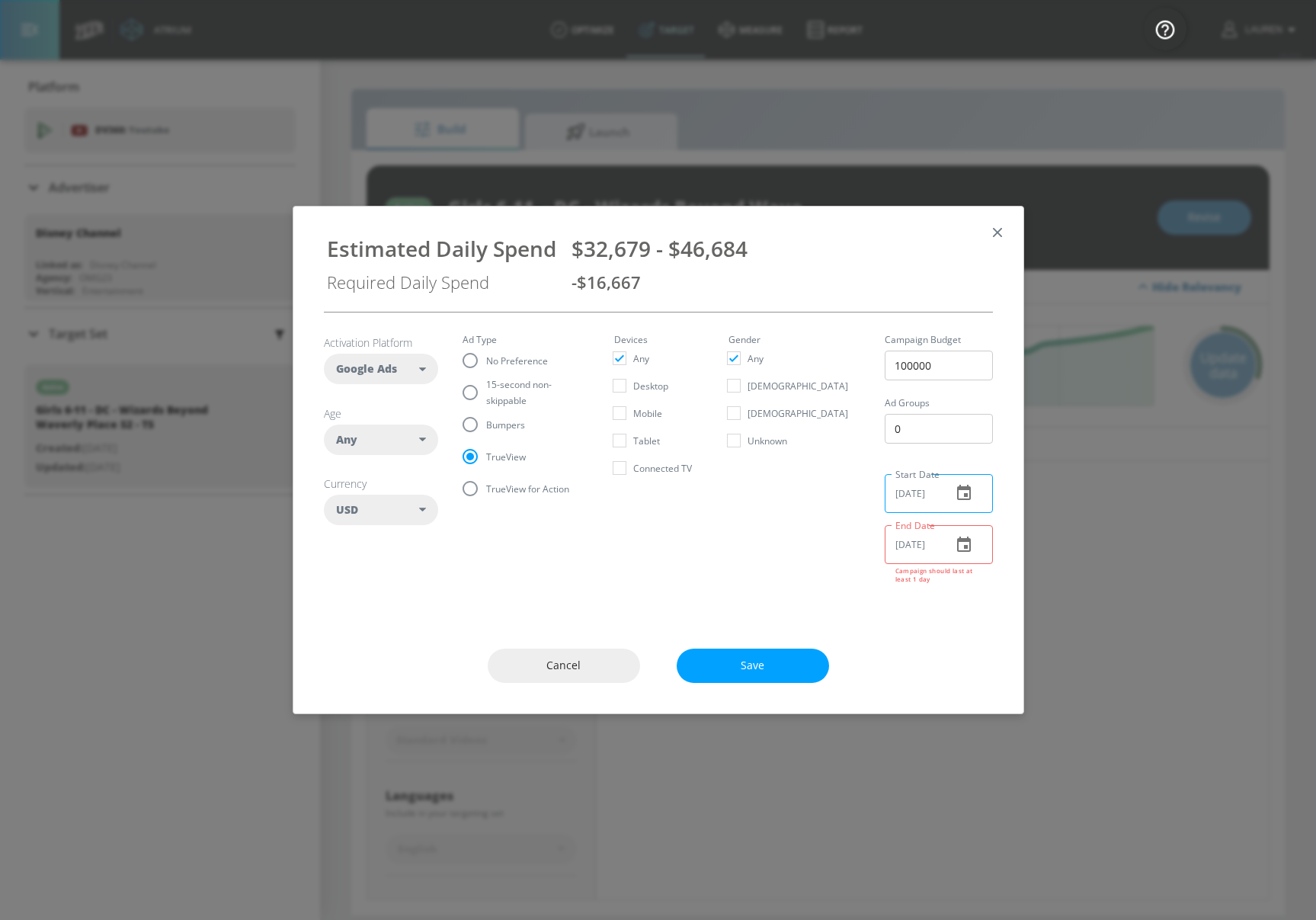
type input "[DATE]"
click at [962, 549] on icon "button" at bounding box center [964, 545] width 18 height 18
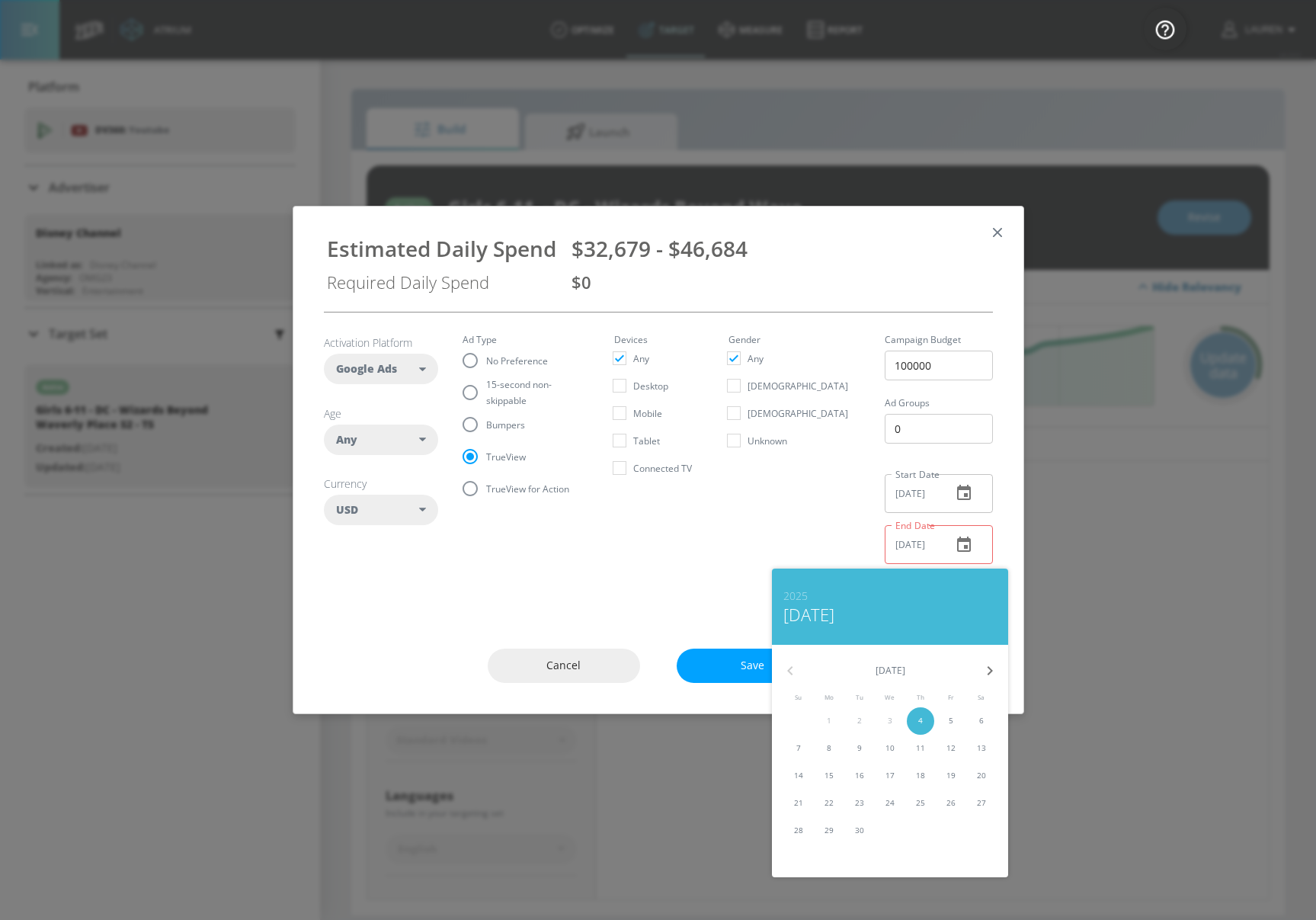
click at [805, 744] on span "7" at bounding box center [798, 748] width 28 height 12
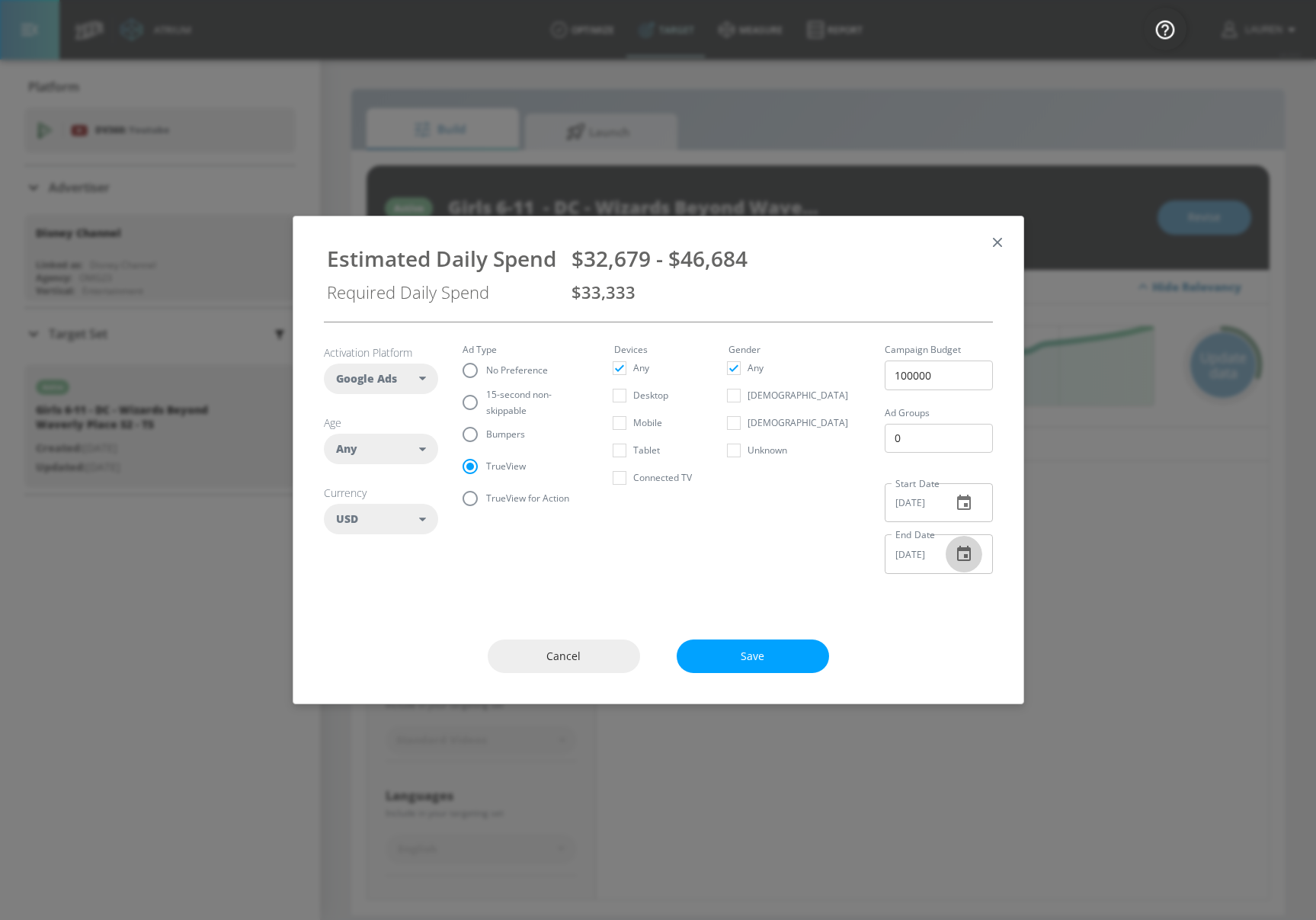
click at [961, 551] on icon "button" at bounding box center [964, 554] width 18 height 18
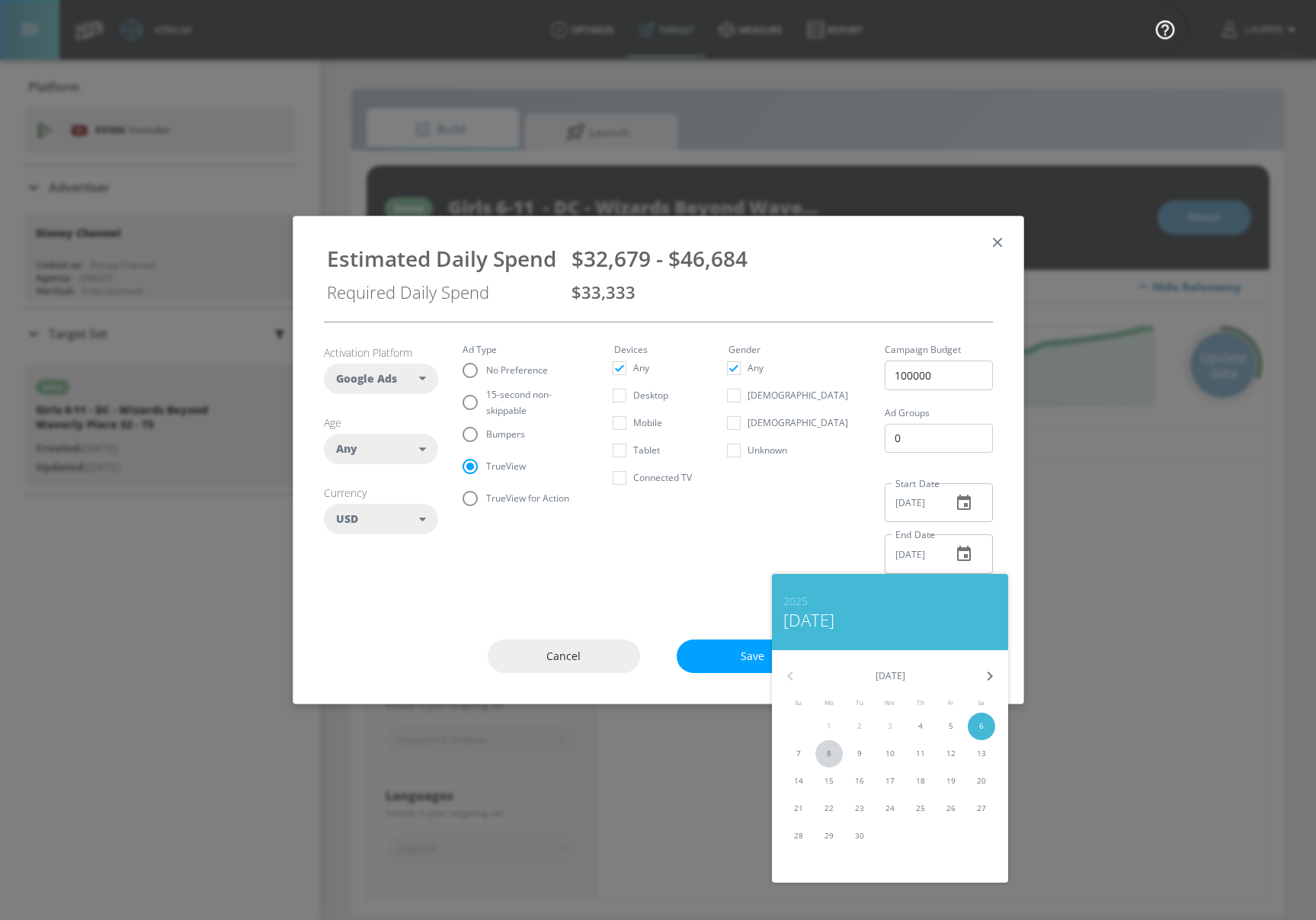
click at [830, 749] on p "8" at bounding box center [829, 753] width 4 height 12
type input "[DATE]"
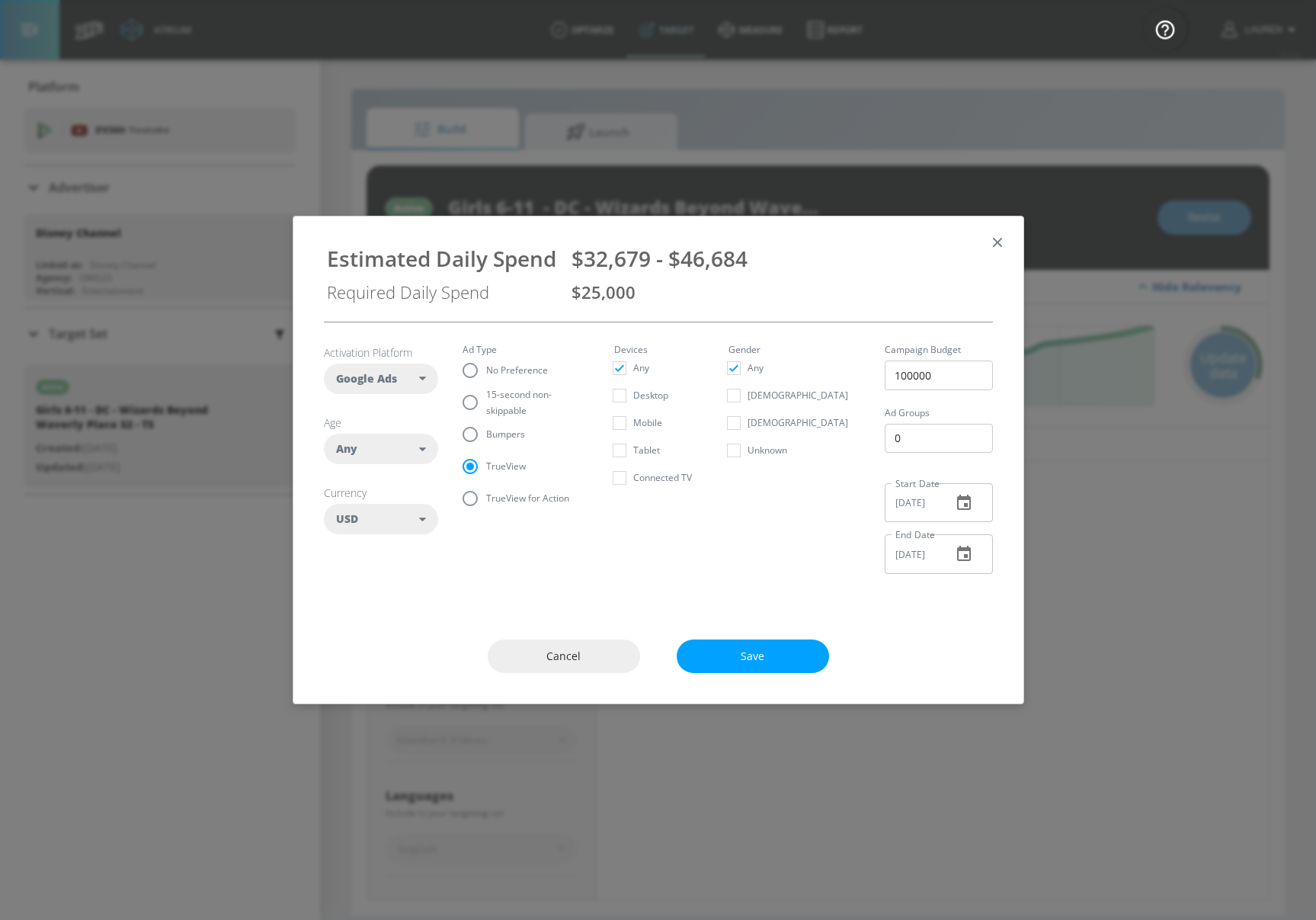
click at [744, 549] on section "Activation Platform Google Ads DV360 Google Ads Age Any ​ Any [PHONE_NUMBER] [P…" at bounding box center [658, 454] width 669 height 263
drag, startPoint x: 788, startPoint y: 246, endPoint x: 399, endPoint y: 273, distance: 389.9
click at [399, 273] on div "Estimated Daily Spend $32,679 - $46,684 Required Daily Spend $25,000" at bounding box center [658, 269] width 693 height 81
drag, startPoint x: 332, startPoint y: 257, endPoint x: 769, endPoint y: 266, distance: 437.1
click at [769, 266] on div "Estimated Daily Spend $32,679 - $46,684 Required Daily Spend $25,000" at bounding box center [658, 269] width 693 height 81
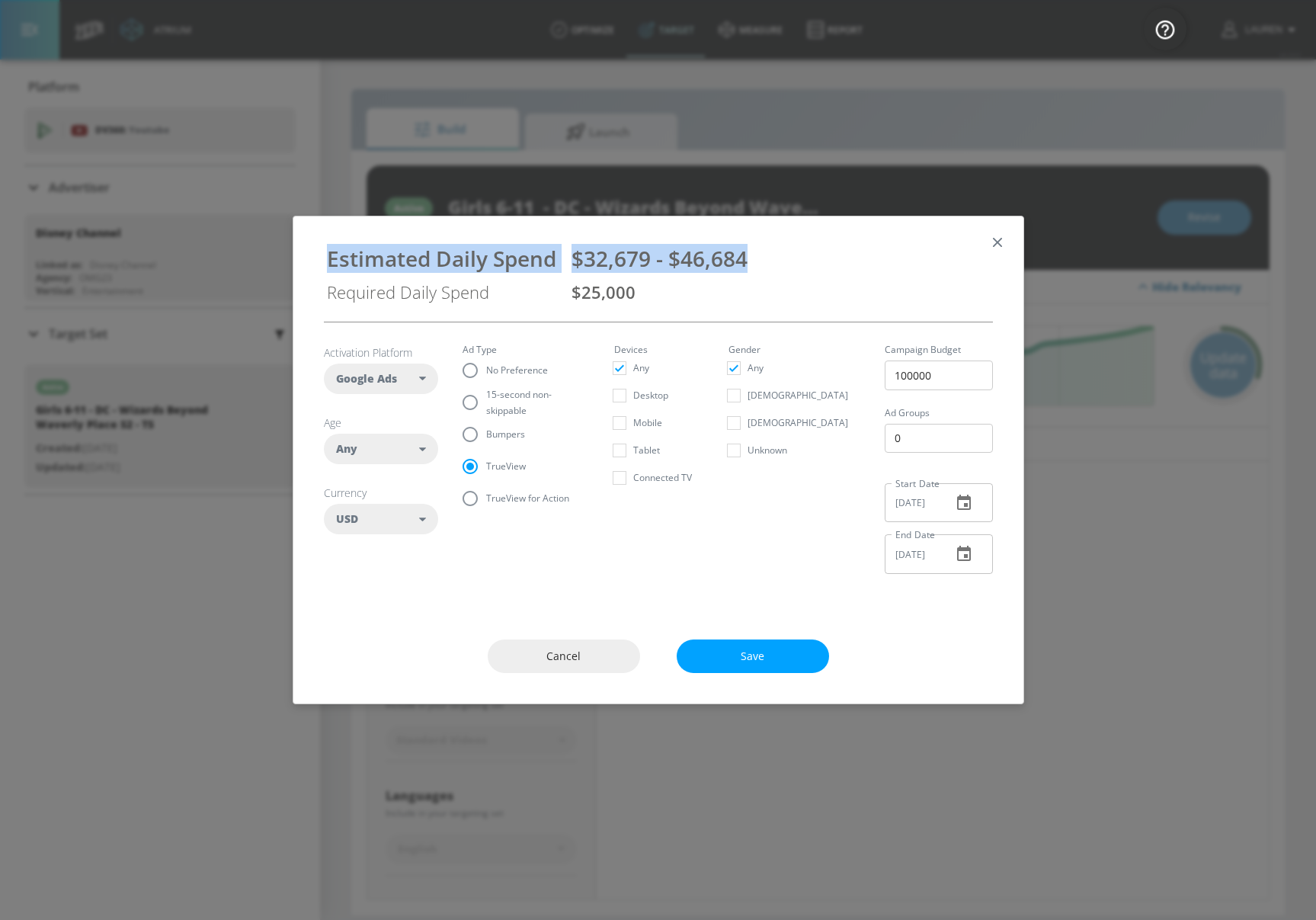
copy div "Estimated Daily Spend $32,679 - $46,684"
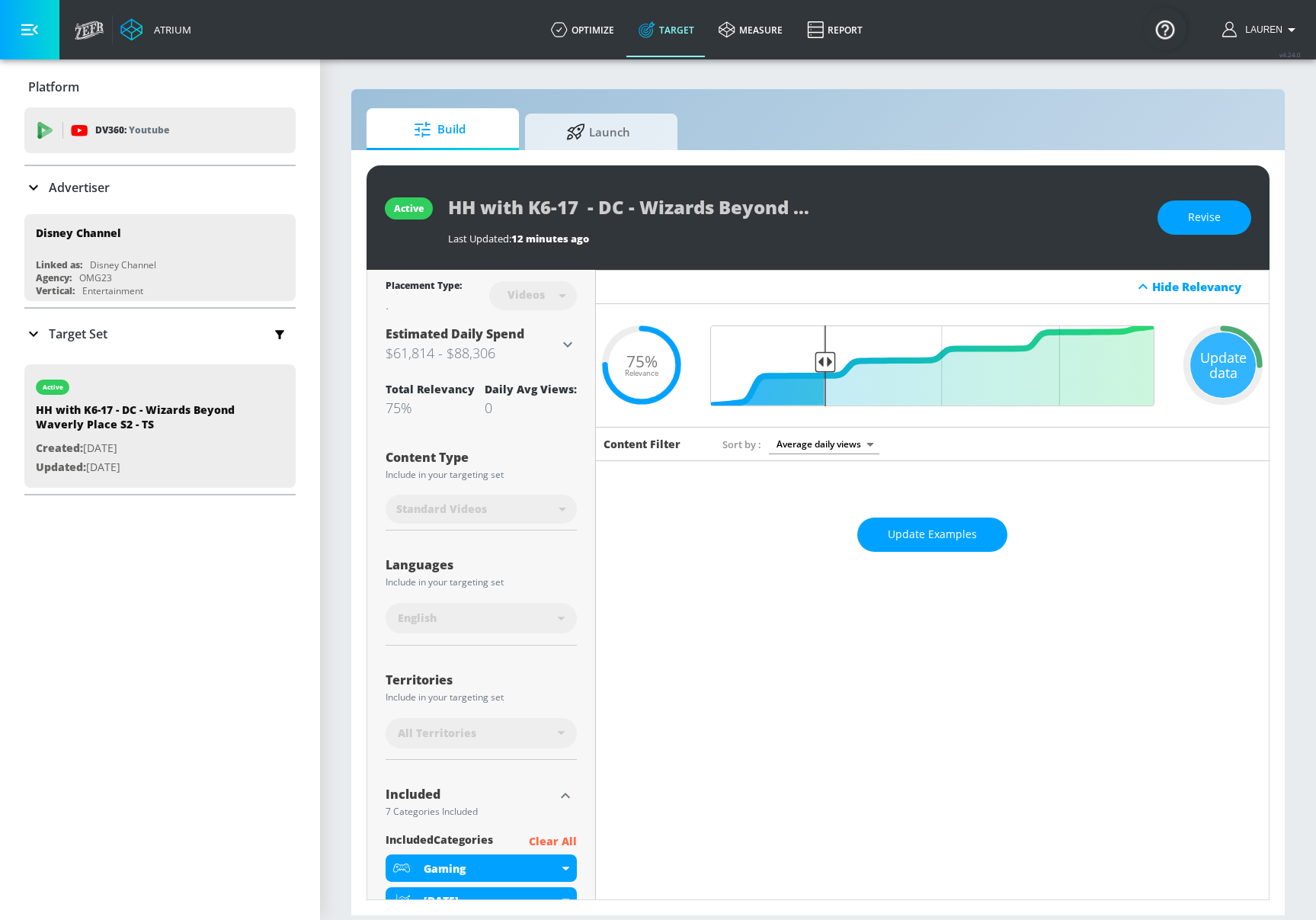
click at [566, 331] on div "Estimated Daily Spend $61,814 - $88,306" at bounding box center [482, 344] width 192 height 39
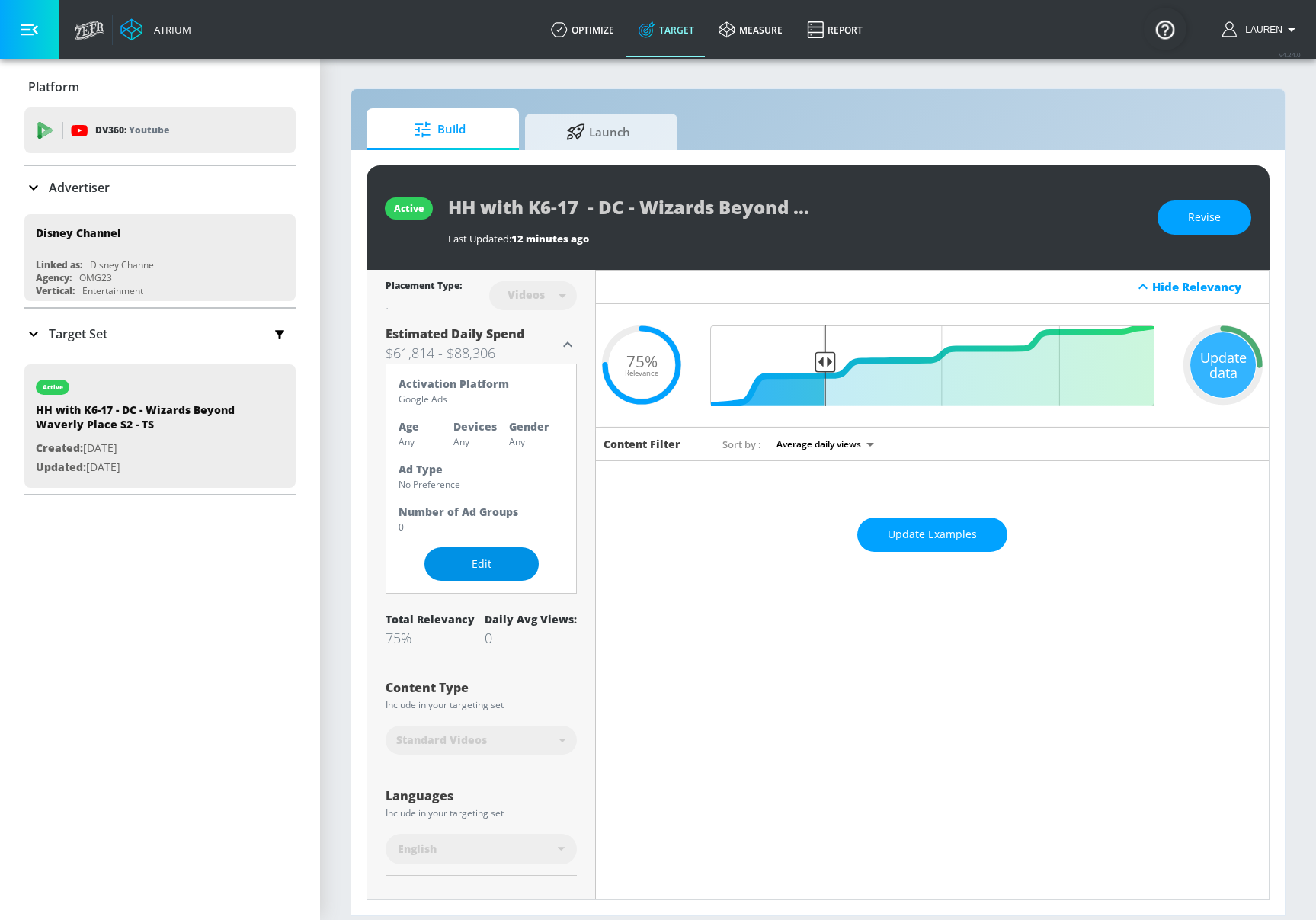
click at [484, 572] on button "Edit" at bounding box center [482, 564] width 115 height 34
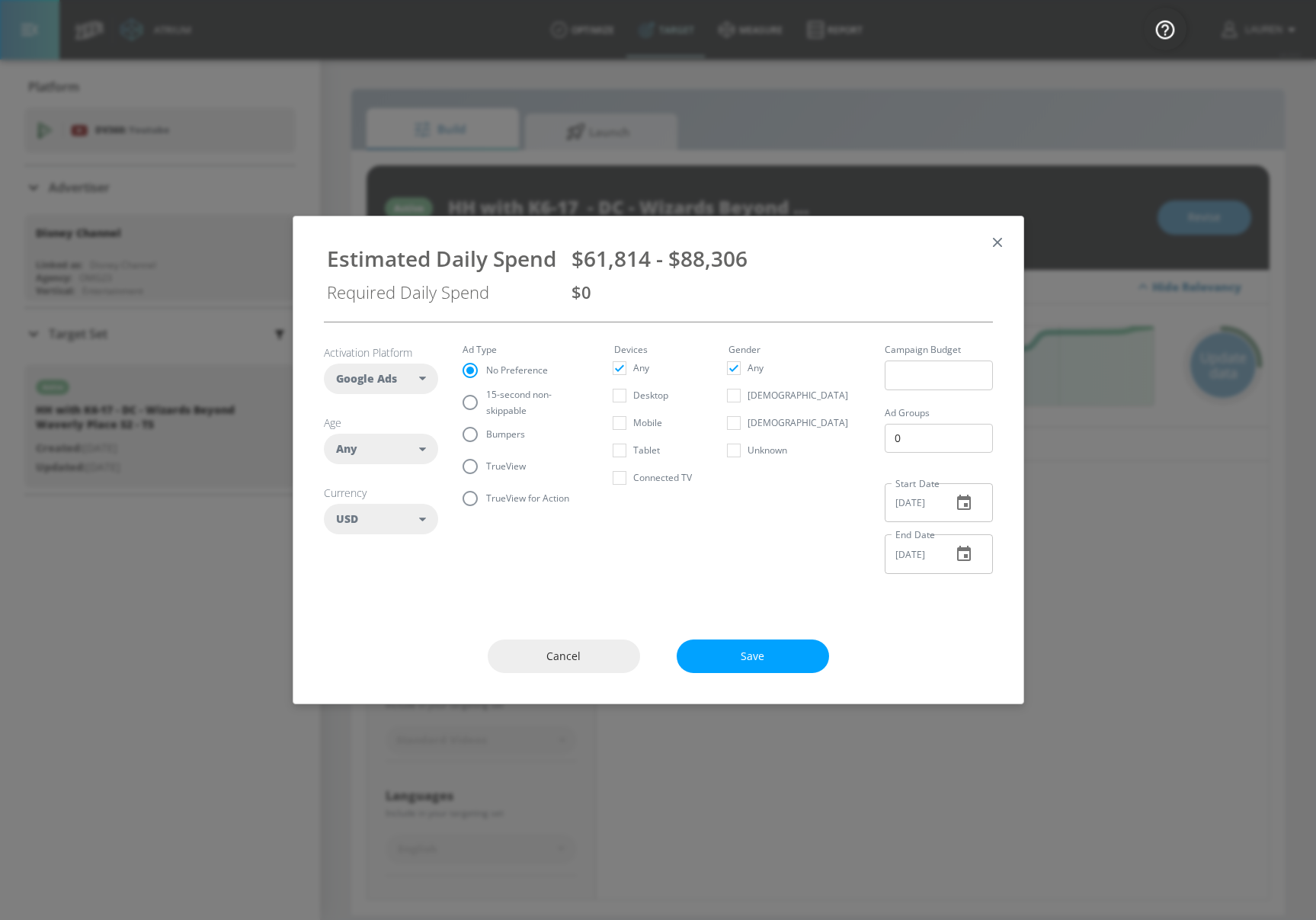
click at [465, 474] on input "TrueView" at bounding box center [470, 467] width 32 height 32
radio input "true"
radio input "false"
click at [388, 453] on div "Any" at bounding box center [378, 449] width 84 height 15
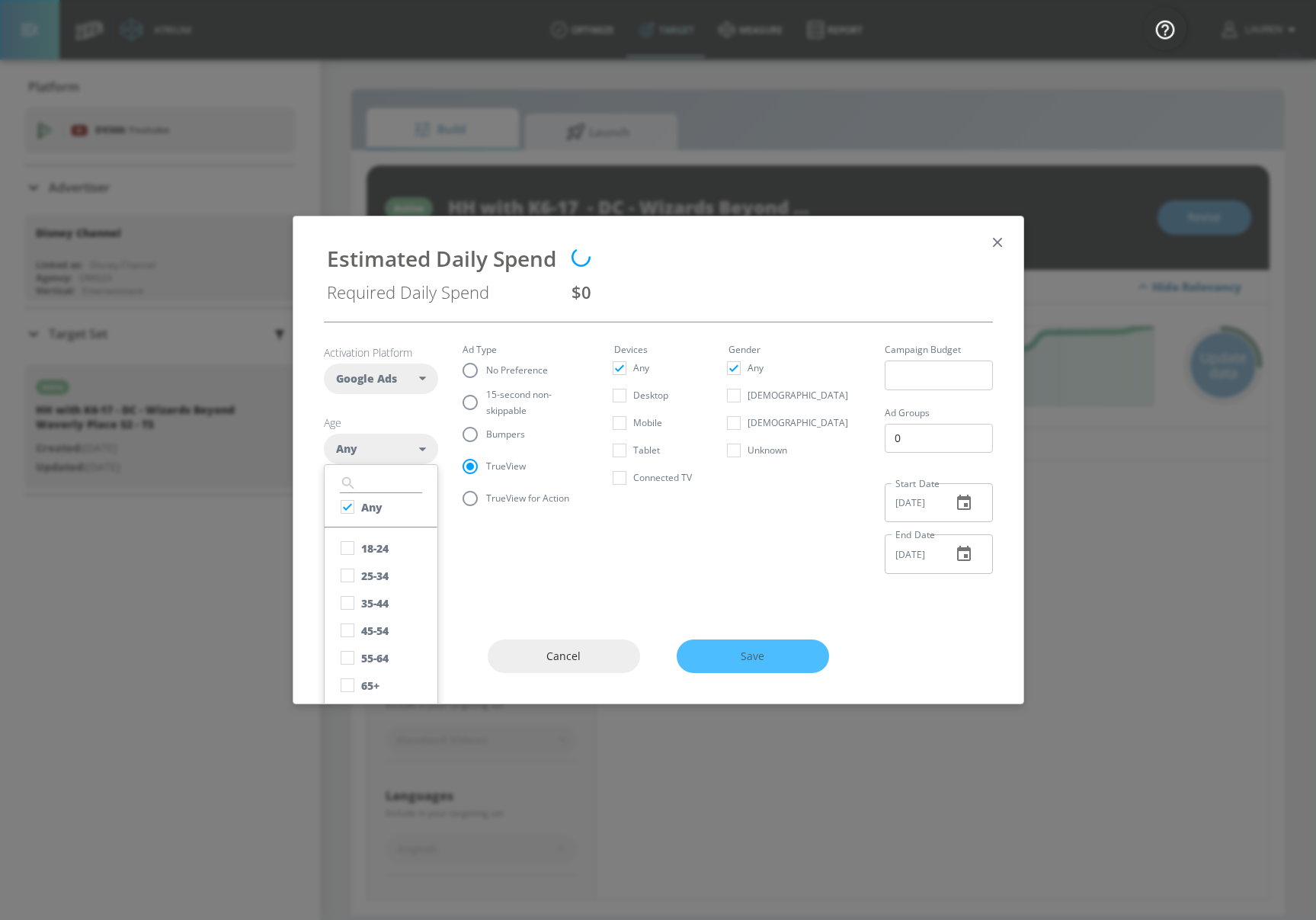
click at [388, 453] on div "Any" at bounding box center [378, 449] width 84 height 15
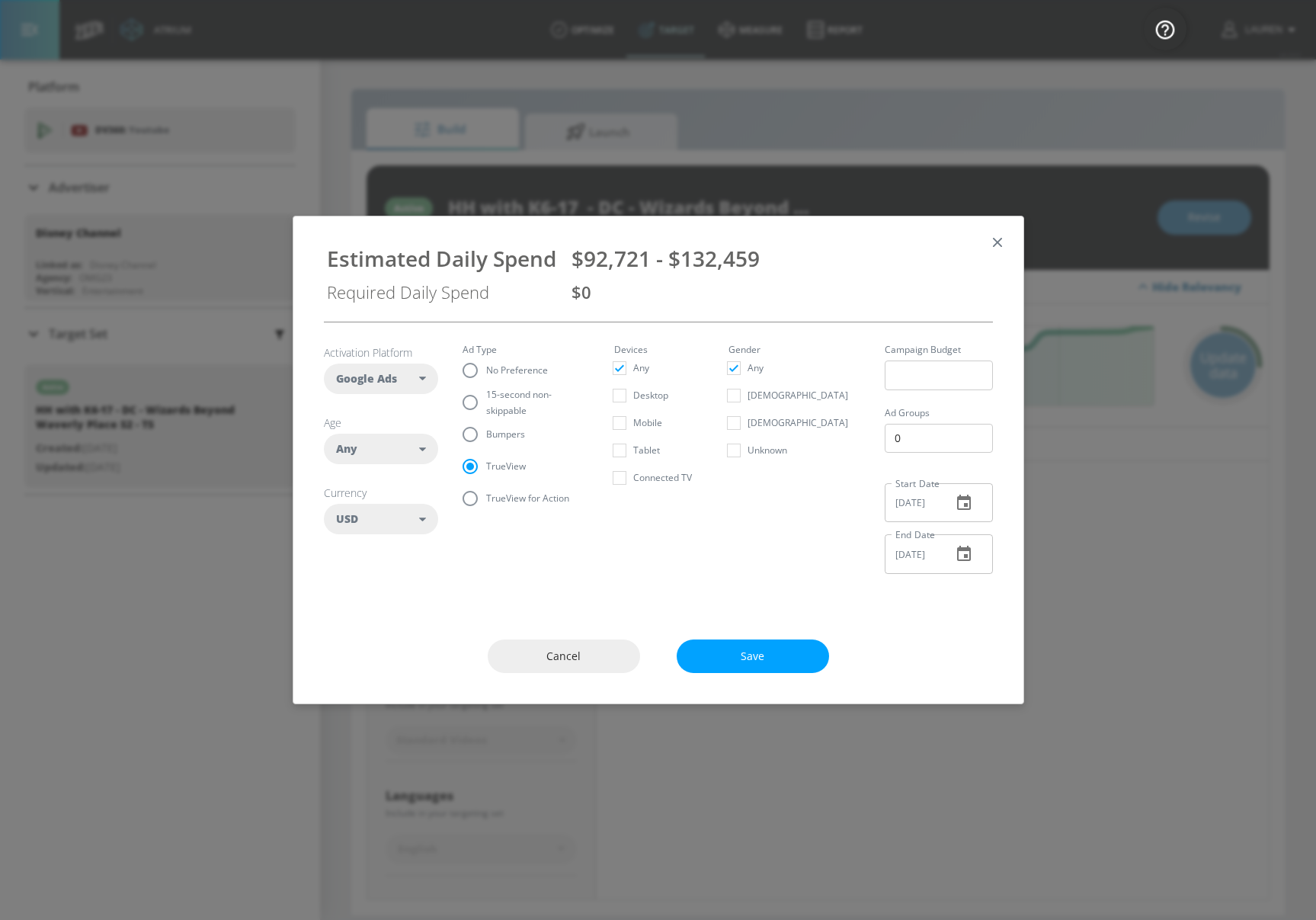
click at [770, 274] on div "Estimated Daily Spend $92,721 - $132,459 Required Daily Spend $0" at bounding box center [658, 269] width 693 height 81
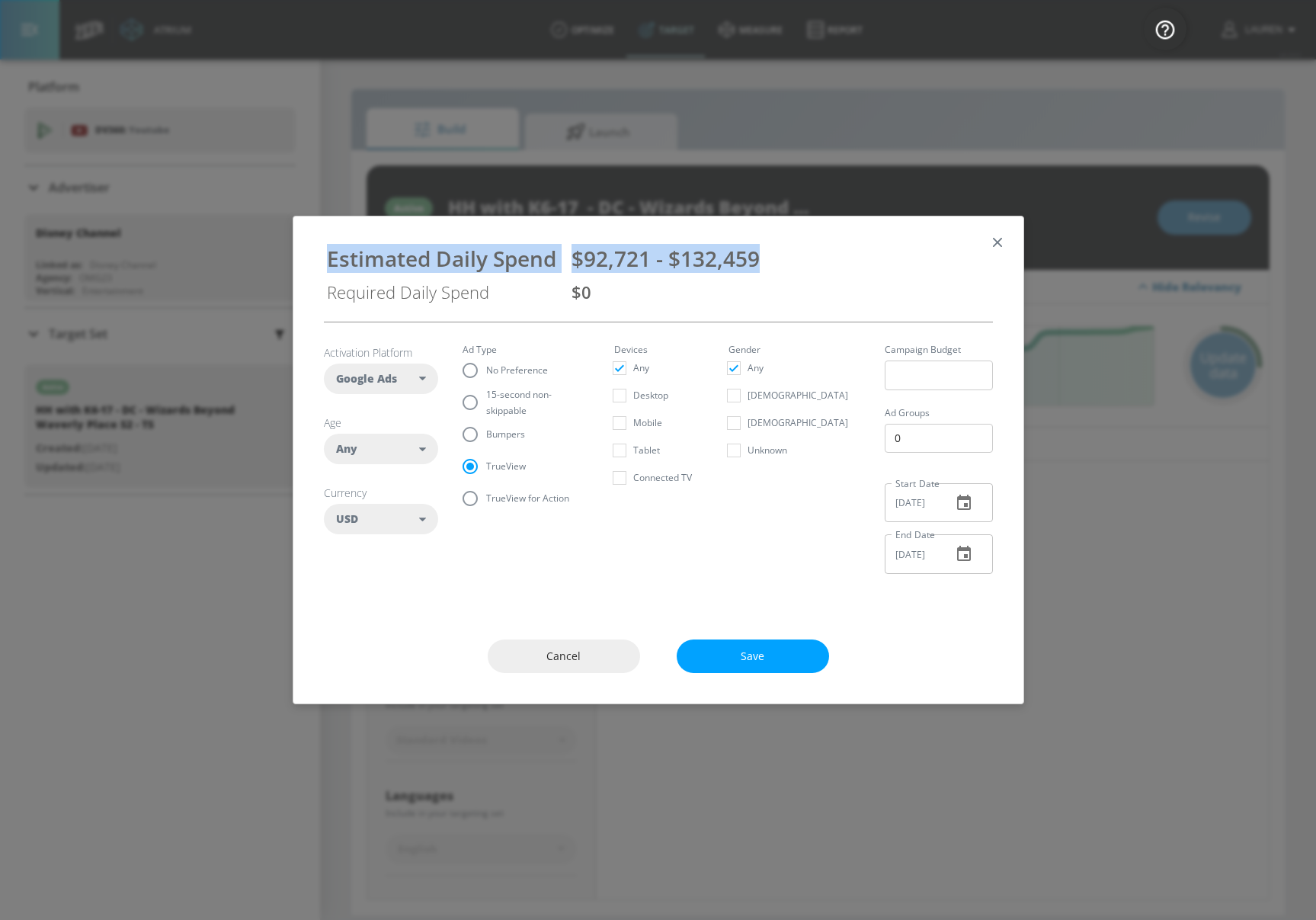
drag, startPoint x: 773, startPoint y: 254, endPoint x: 325, endPoint y: 197, distance: 451.6
click at [322, 197] on div "Estimated Daily Spend $92,721 - $132,459 Required Daily Spend $0 Activation Pla…" at bounding box center [658, 460] width 1316 height 920
copy div "Estimated Daily Spend $92,721 - $132,459"
click at [580, 657] on span "Cancel" at bounding box center [564, 656] width 91 height 19
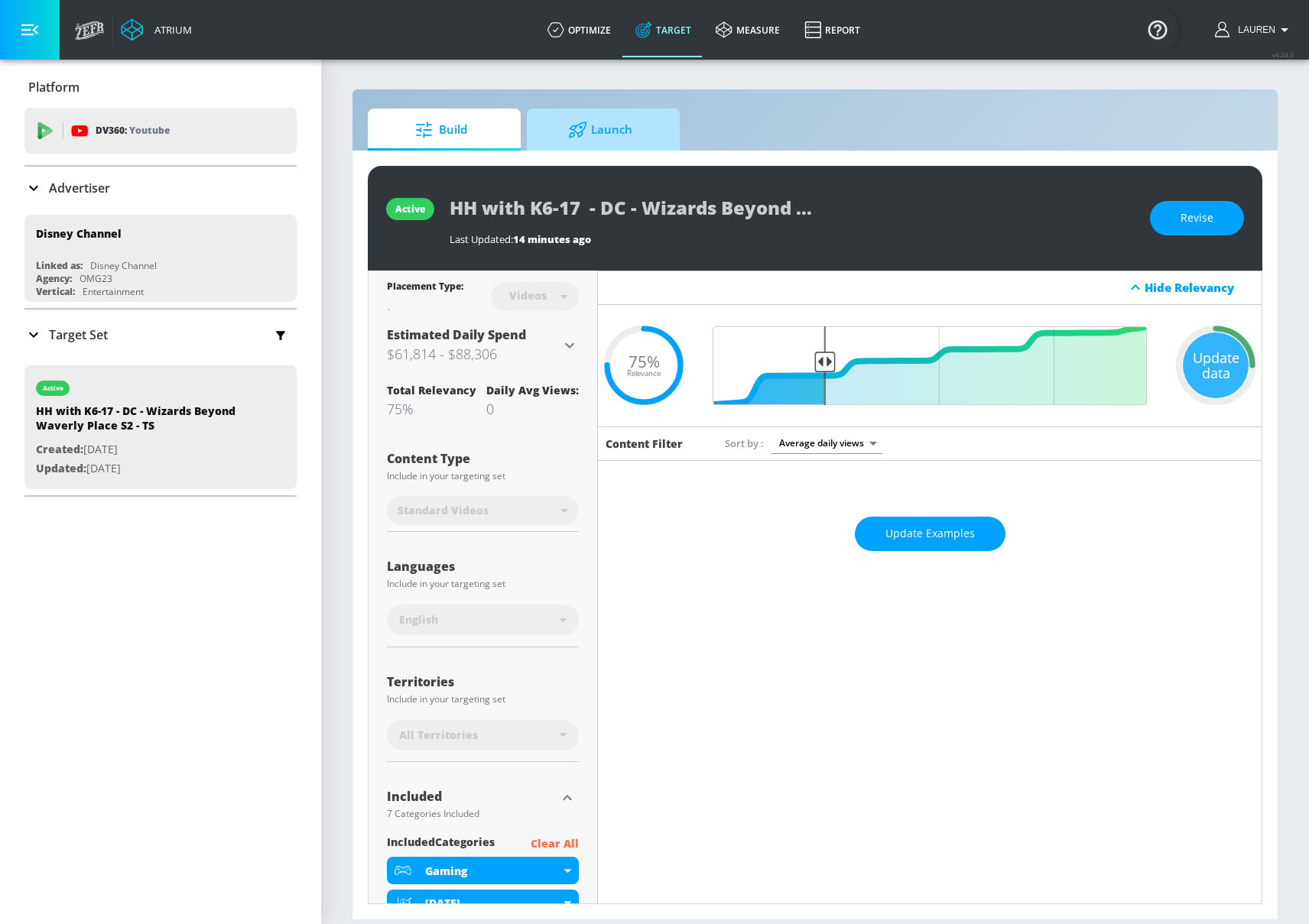
click at [592, 141] on span "Launch" at bounding box center [599, 129] width 116 height 37
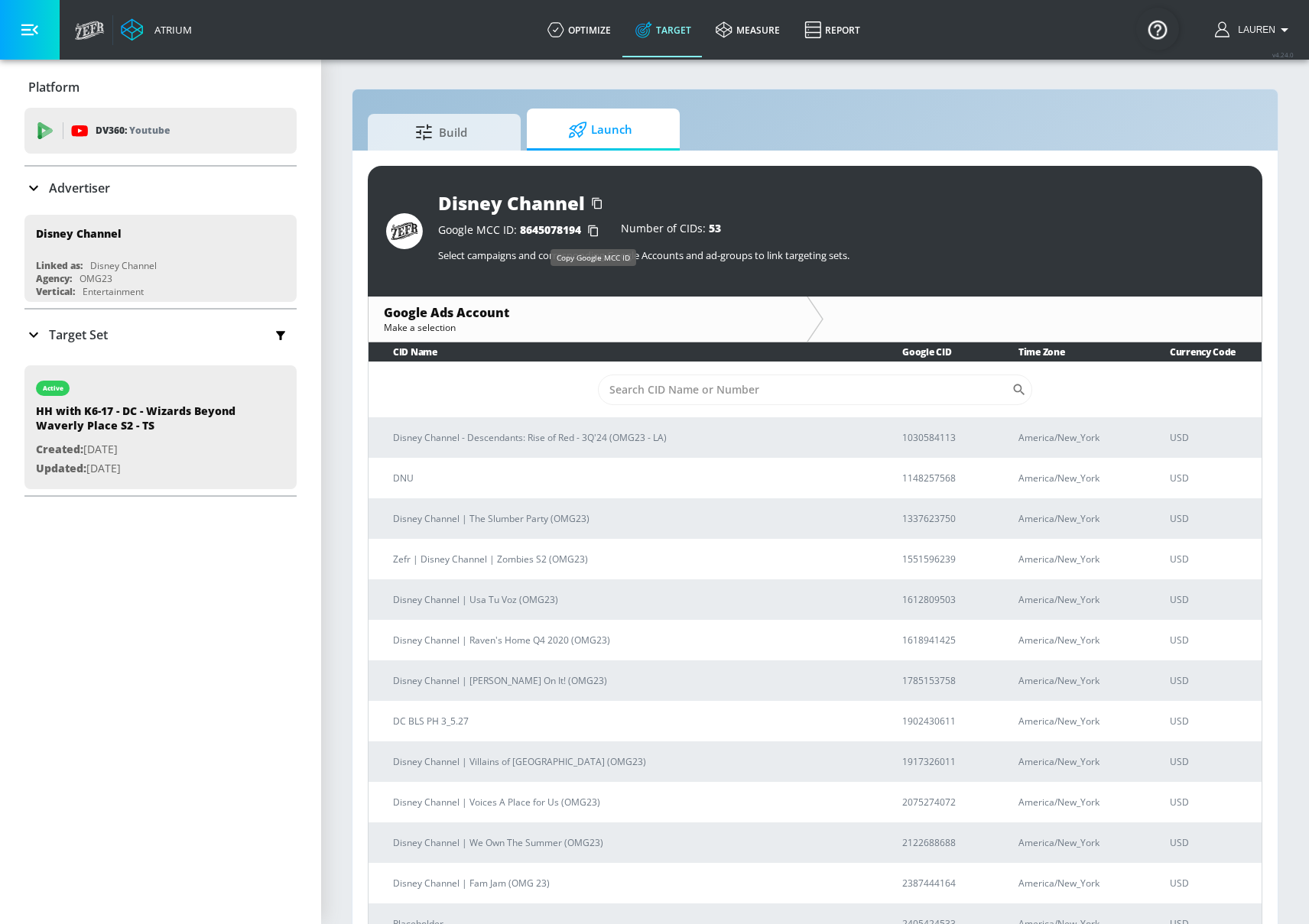
click at [589, 228] on icon "button" at bounding box center [593, 230] width 24 height 24
click at [69, 738] on div "Platform DV360: Youtube DV360: Youtube Advertiser Sort By A-Z asc ​ Add Account…" at bounding box center [160, 491] width 321 height 864
